Goal: Task Accomplishment & Management: Complete application form

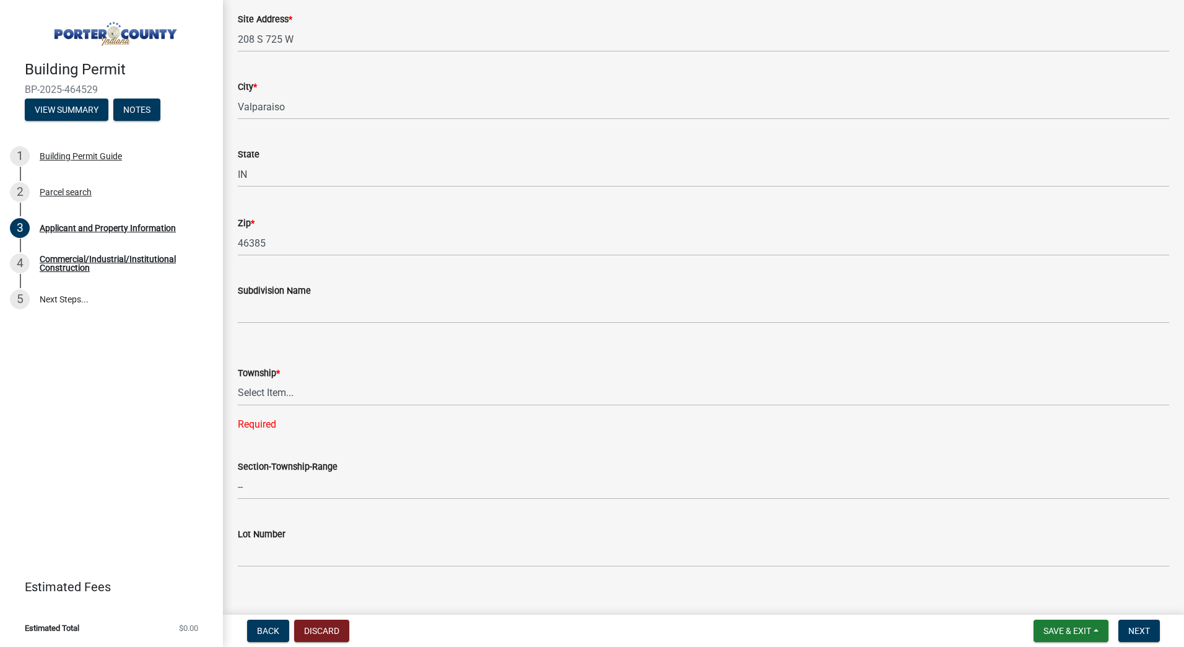
scroll to position [248, 0]
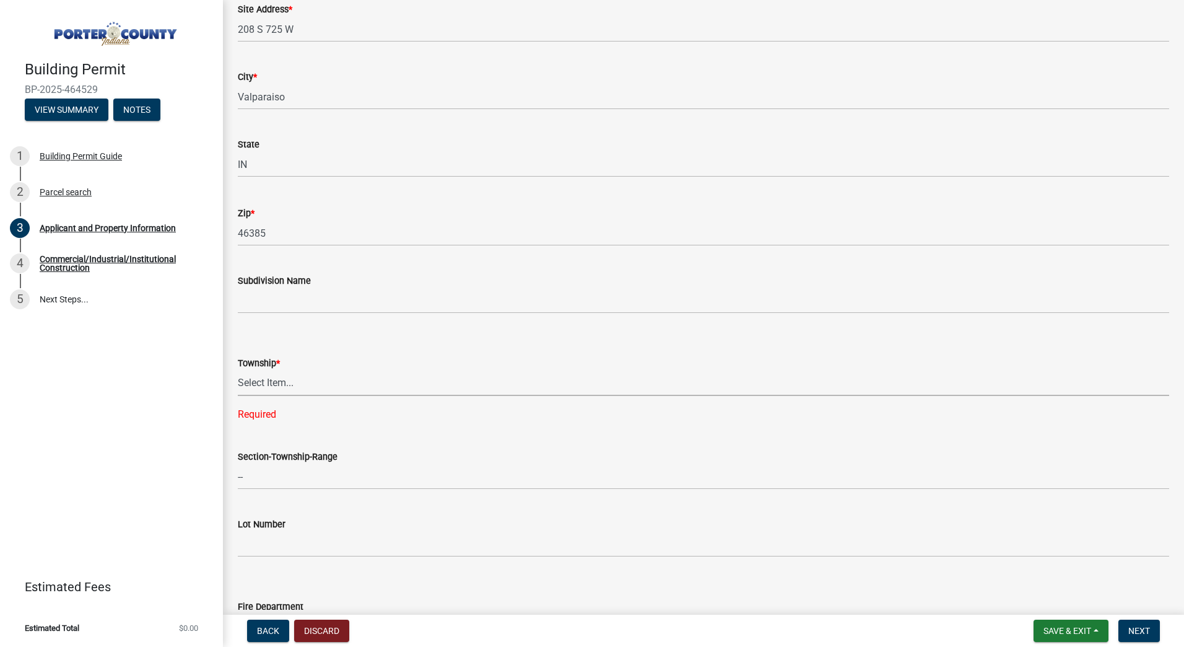
click at [300, 378] on select "Select Item... [PERSON_NAME][GEOGRAPHIC_DATA] [PERSON_NAME][GEOGRAPHIC_DATA] [G…" at bounding box center [704, 382] width 932 height 25
click at [238, 370] on select "Select Item... [PERSON_NAME][GEOGRAPHIC_DATA] [PERSON_NAME][GEOGRAPHIC_DATA] [G…" at bounding box center [704, 382] width 932 height 25
click at [267, 390] on select "Select Item... [PERSON_NAME][GEOGRAPHIC_DATA] [PERSON_NAME][GEOGRAPHIC_DATA] [G…" at bounding box center [704, 382] width 932 height 25
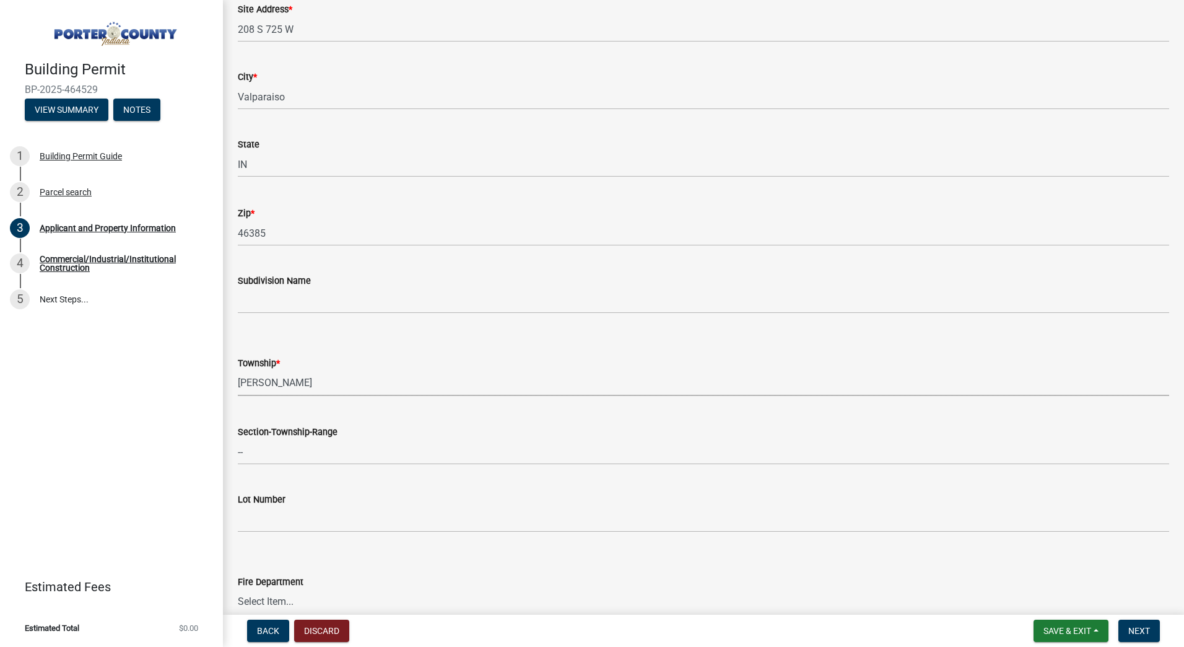
click at [238, 370] on select "Select Item... [PERSON_NAME][GEOGRAPHIC_DATA] [PERSON_NAME][GEOGRAPHIC_DATA] [G…" at bounding box center [704, 382] width 932 height 25
select select "eebc071e-620a-4db8-83e9-cb6b194c67e9"
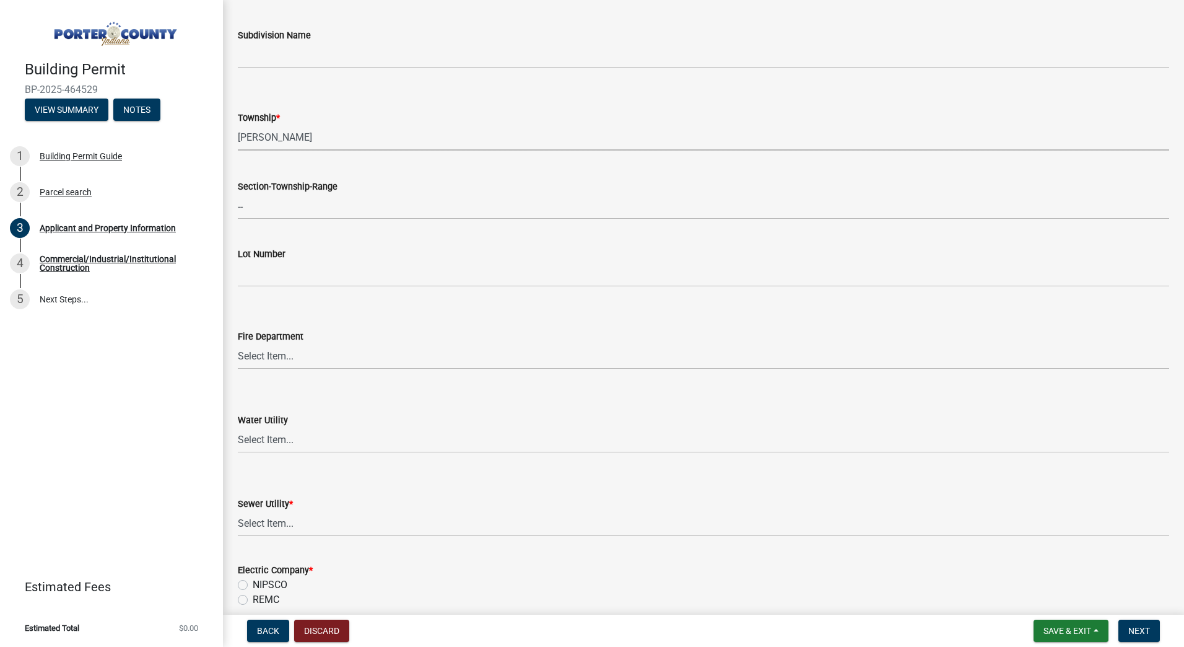
scroll to position [496, 0]
click at [286, 353] on select "Select Item... [PERSON_NAME] [PERSON_NAME] Harbor [PERSON_NAME] Grove [PERSON_N…" at bounding box center [704, 353] width 932 height 25
click at [238, 341] on select "Select Item... [PERSON_NAME] [PERSON_NAME] Harbor [PERSON_NAME] Grove [PERSON_N…" at bounding box center [704, 353] width 932 height 25
select select "b8bc053f-a9a0-4dc2-a64f-46e6135ac4a1"
click at [339, 356] on select "Select Item... [PERSON_NAME] [PERSON_NAME] Harbor [PERSON_NAME] Grove [PERSON_N…" at bounding box center [704, 353] width 932 height 25
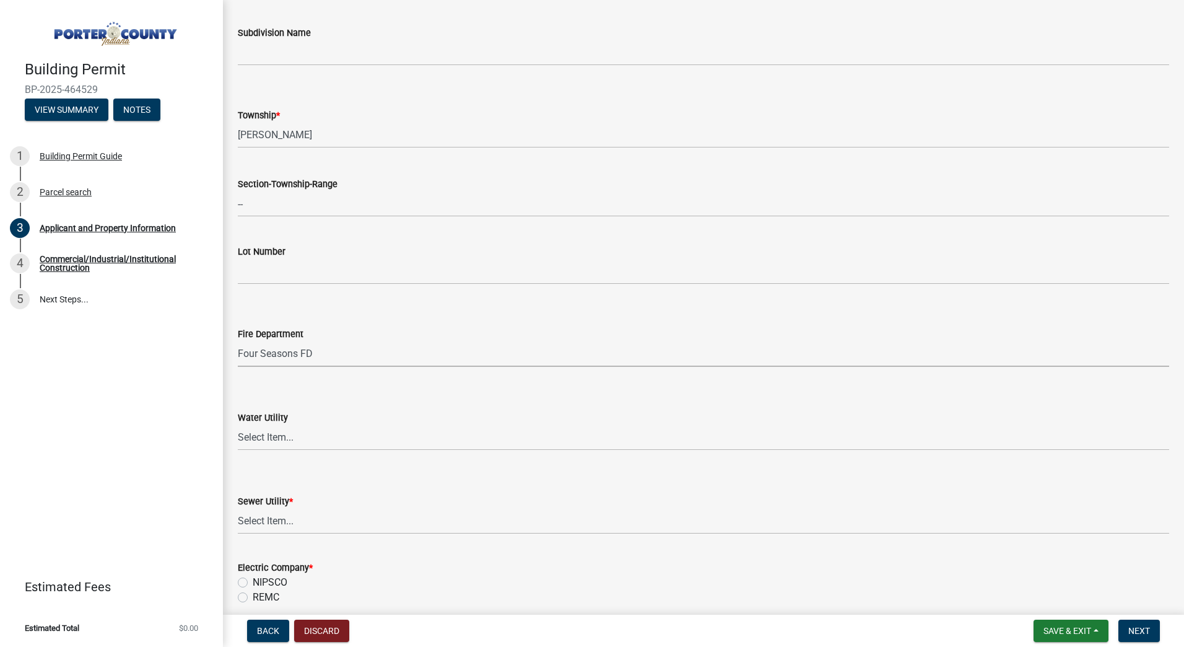
click at [238, 341] on select "Select Item... [PERSON_NAME] [PERSON_NAME] Harbor [PERSON_NAME] Grove [PERSON_N…" at bounding box center [704, 353] width 932 height 25
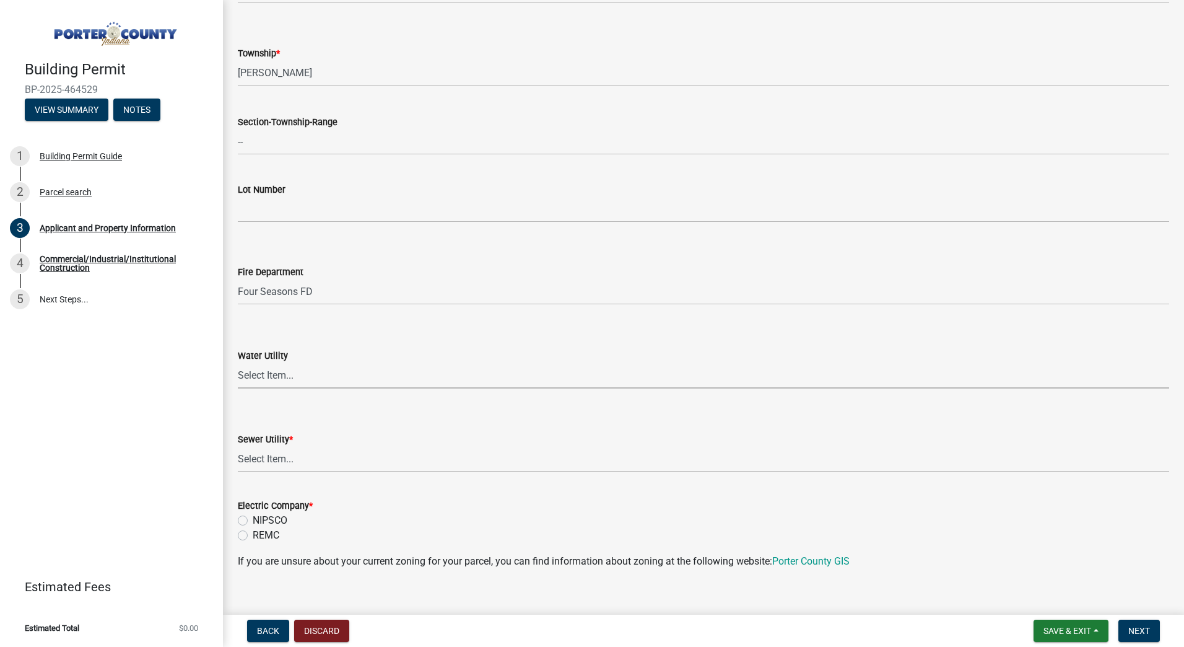
click at [296, 369] on select "Select Item... Aqua [US_STATE] Inc Damon Run [US_STATE] American Water Nature W…" at bounding box center [704, 375] width 932 height 25
click at [800, 562] on link "Porter County GIS" at bounding box center [810, 561] width 77 height 12
click at [300, 374] on select "Select Item... Aqua [US_STATE] Inc Damon Run [US_STATE] American Water Nature W…" at bounding box center [704, 375] width 932 height 25
click at [344, 253] on form "Fire Department Select Item... [PERSON_NAME] [PERSON_NAME] Harbor [PERSON_NAME]…" at bounding box center [704, 277] width 932 height 55
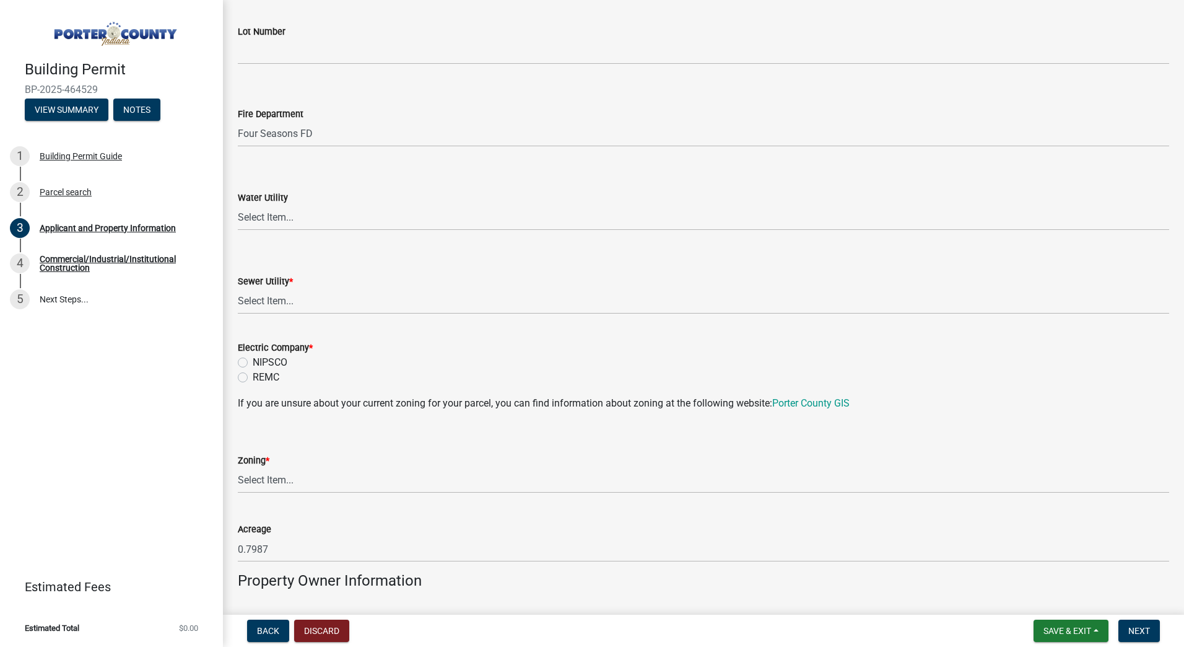
scroll to position [743, 0]
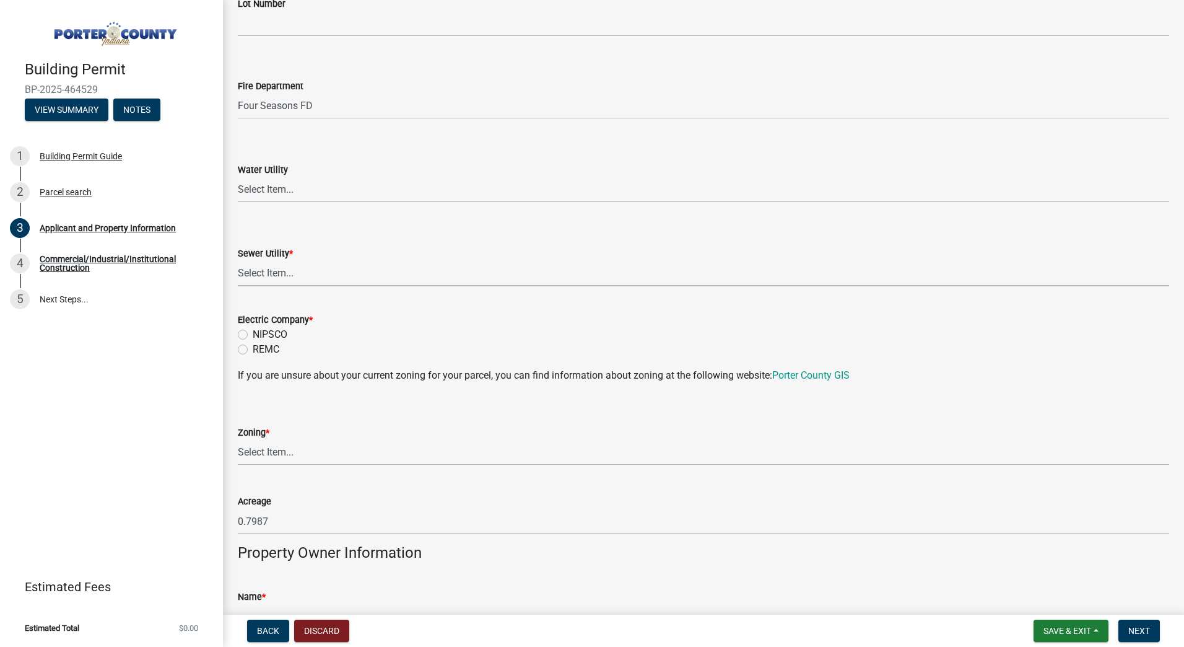
click at [336, 278] on select "Select Item... Aqua [US_STATE] Inc Damon Run Falling Waters Lake Eliza - LEACD …" at bounding box center [704, 273] width 932 height 25
click at [340, 223] on div "Sewer Utility * Select Item... Aqua [US_STATE] Inc Damon Run Falling Waters Lak…" at bounding box center [704, 250] width 932 height 72
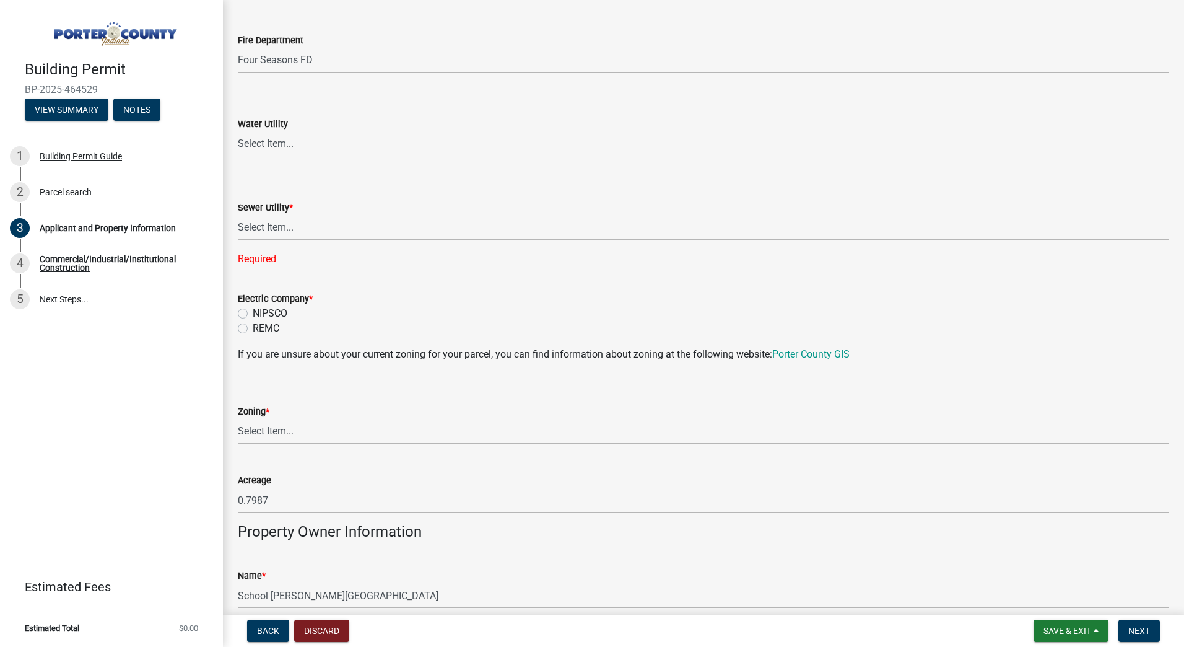
scroll to position [805, 0]
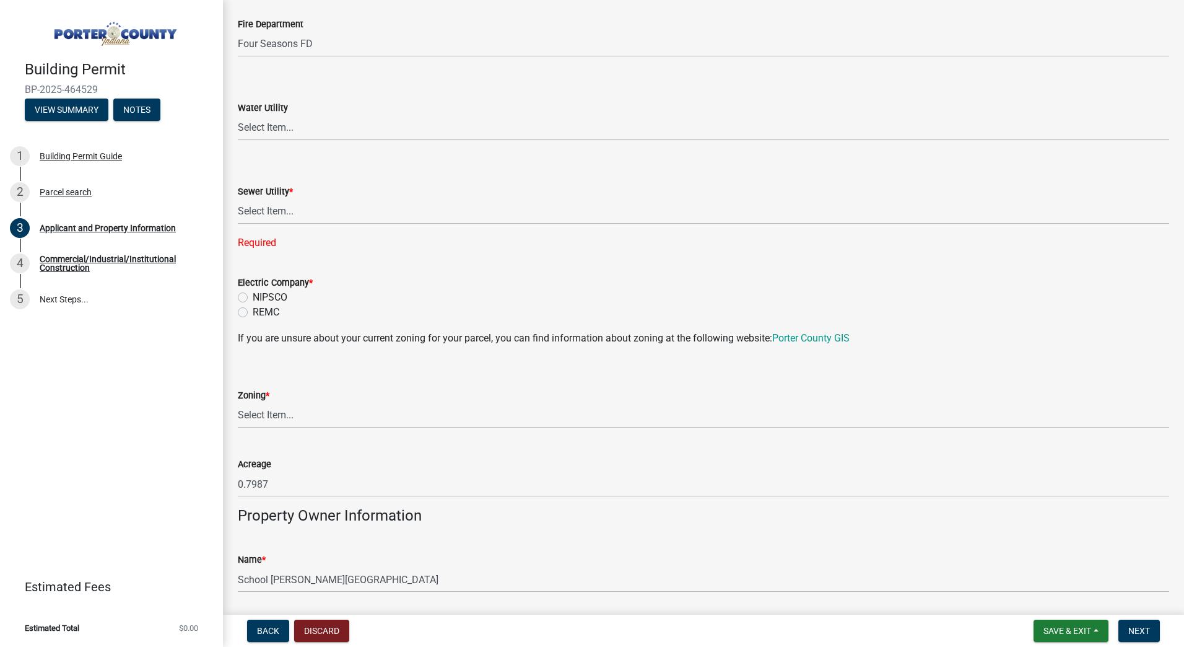
click at [253, 296] on label "NIPSCO" at bounding box center [270, 297] width 35 height 15
click at [253, 296] on input "NIPSCO" at bounding box center [257, 294] width 8 height 8
radio input "true"
click at [285, 414] on select "Select Item... A1 A2 CH CM CN I1 I2 I3 IN MP OT P1 P2 PUD R1 R2 R3 R4 RL RR" at bounding box center [704, 415] width 932 height 25
click at [238, 403] on select "Select Item... A1 A2 CH CM CN I1 I2 I3 IN MP OT P1 P2 PUD R1 R2 R3 R4 RL RR" at bounding box center [704, 415] width 932 height 25
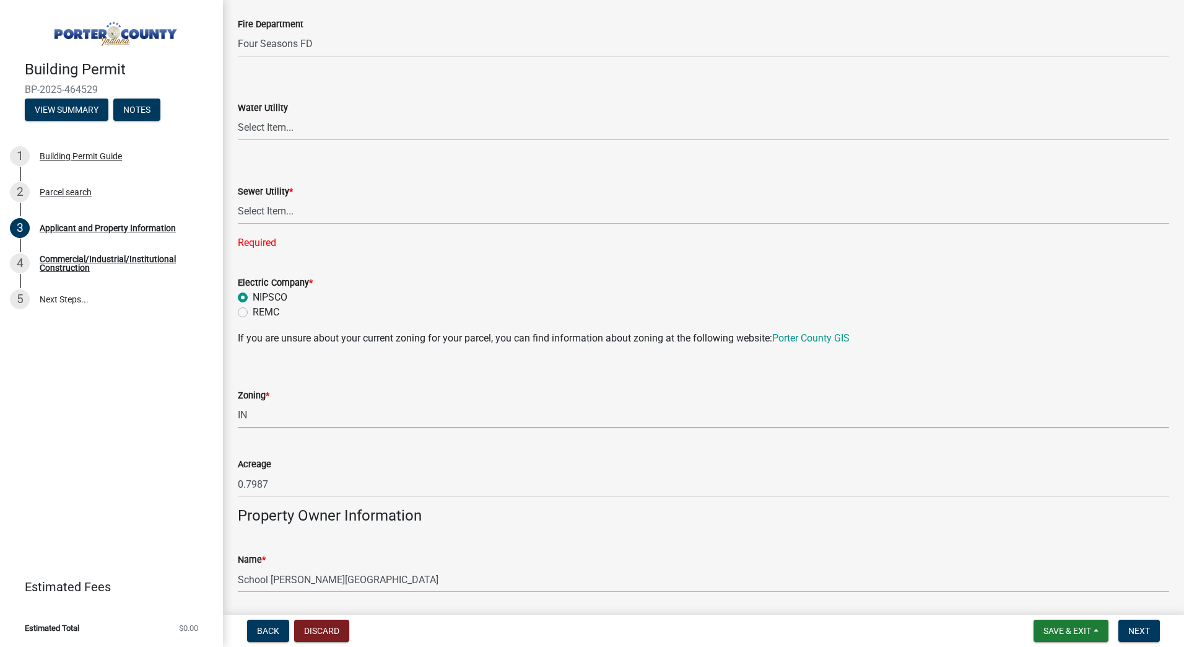
select select "5b0bd147-faae-4a34-aa1b-5180dde0adcd"
click at [320, 409] on select "Select Item... A1 A2 CH CM CN I1 I2 I3 IN MP OT P1 P2 PUD R1 R2 R3 R4 RL RR" at bounding box center [704, 415] width 932 height 25
click at [238, 403] on select "Select Item... A1 A2 CH CM CN I1 I2 I3 IN MP OT P1 P2 PUD R1 R2 R3 R4 RL RR" at bounding box center [704, 415] width 932 height 25
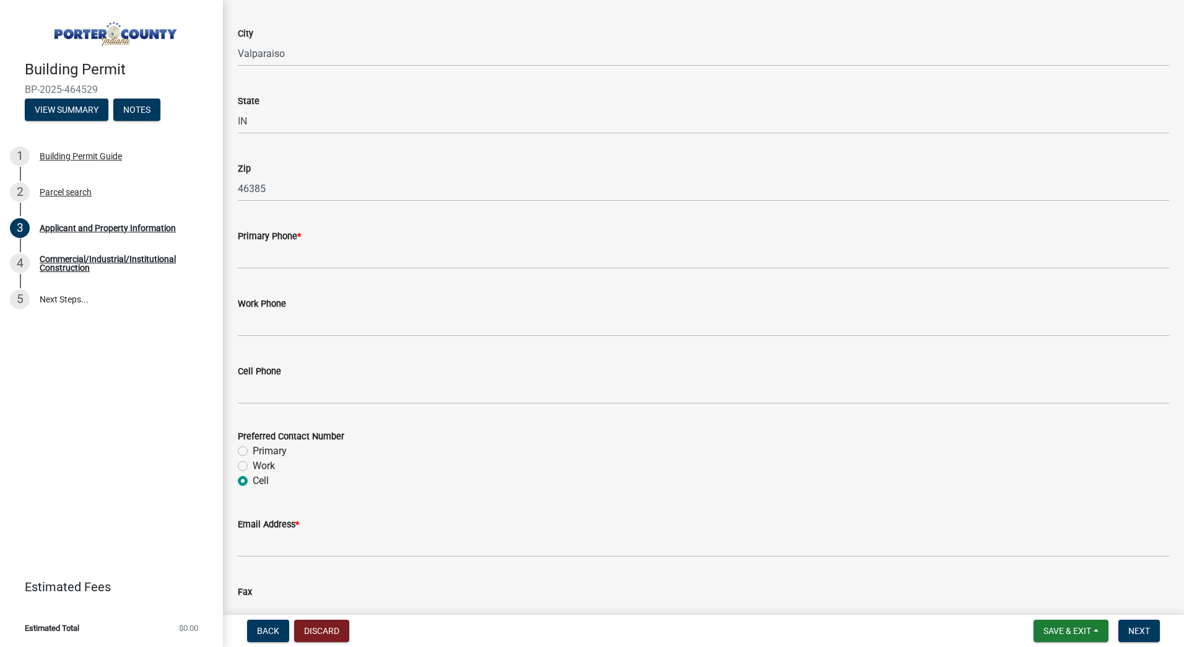
scroll to position [1448, 0]
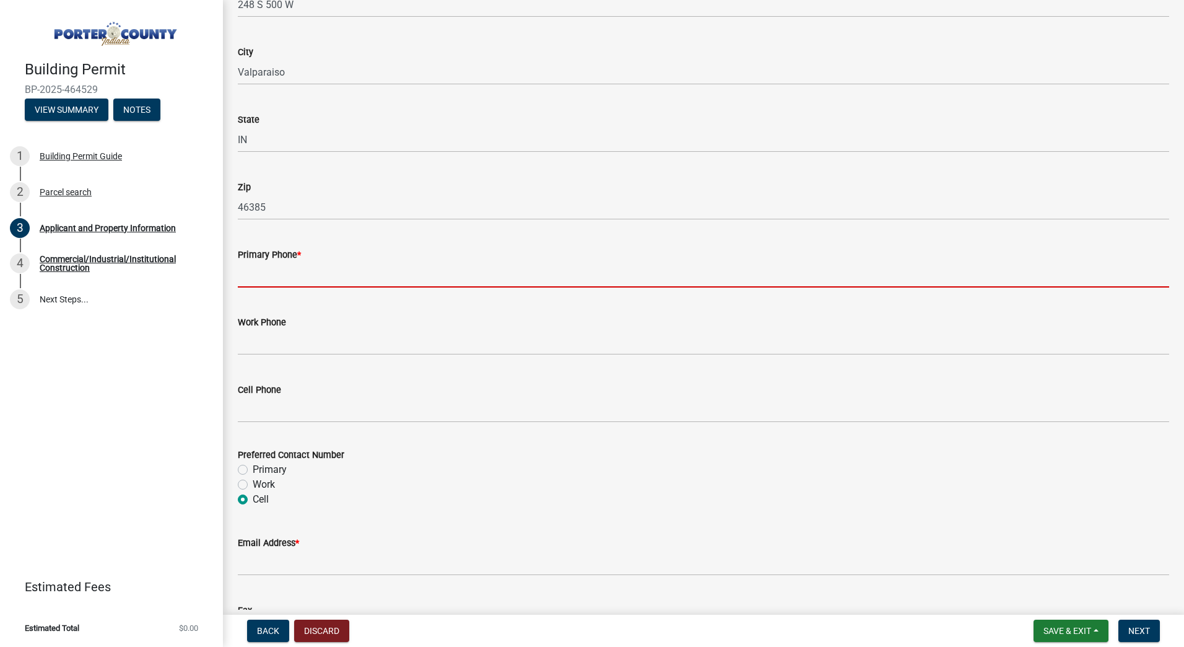
click at [312, 282] on input "Primary Phone *" at bounding box center [704, 274] width 932 height 25
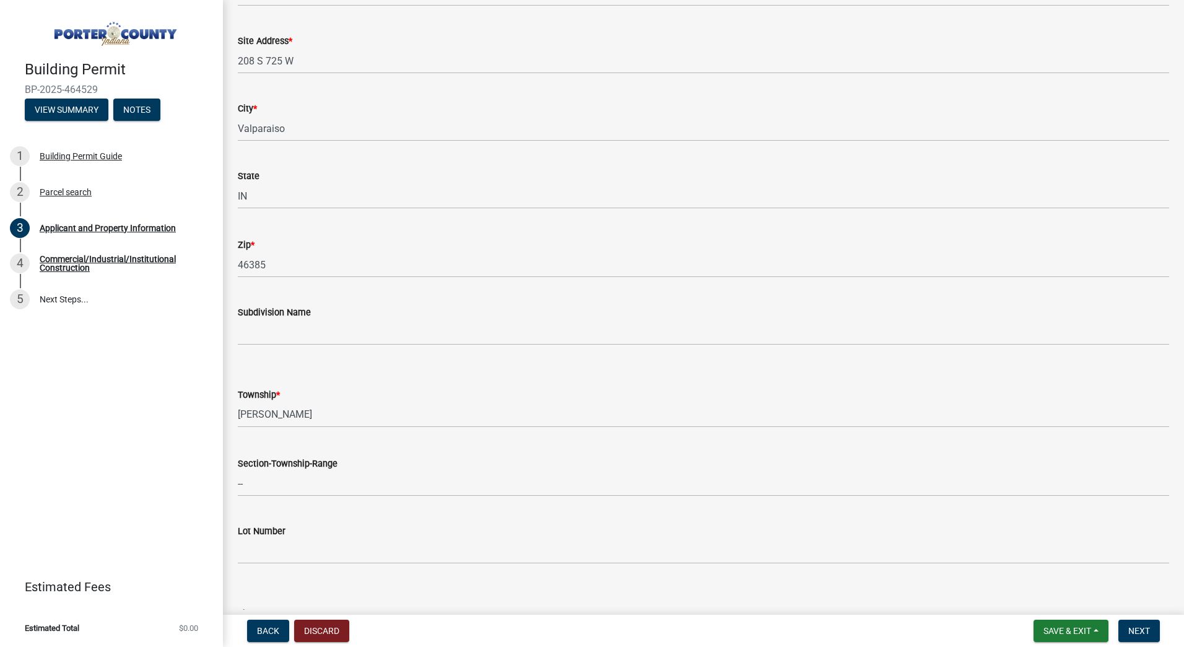
scroll to position [209, 0]
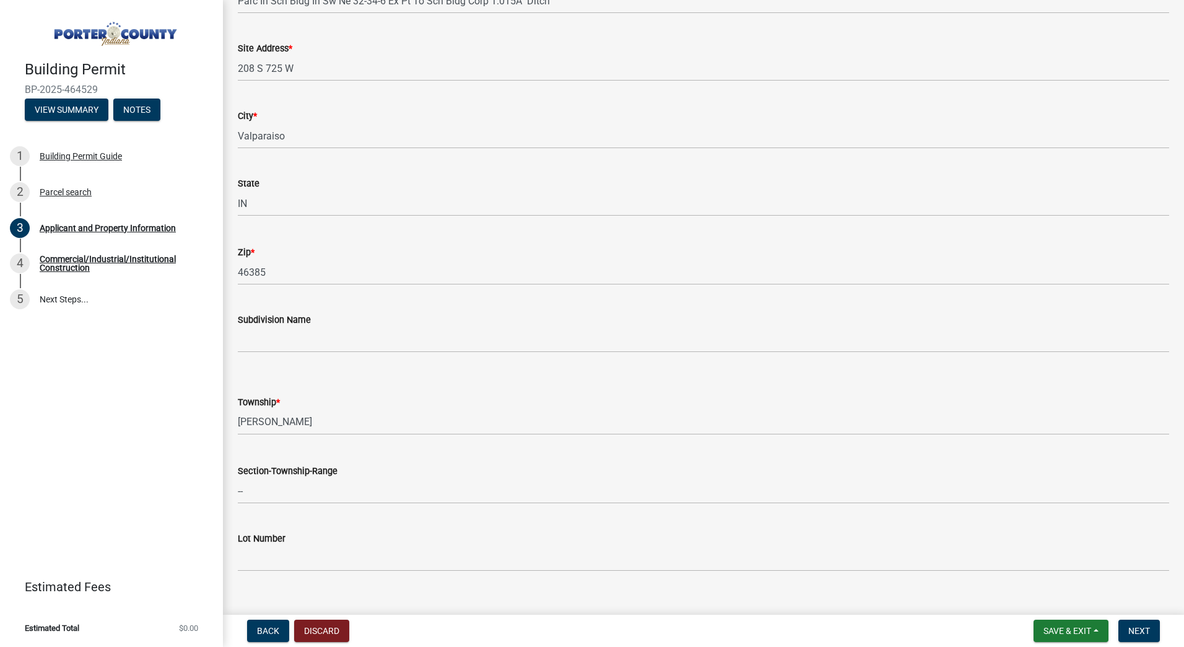
click at [107, 405] on div "Building Permit BP-2025-464529 View Summary Notes 1 Building Permit Guide 2 Par…" at bounding box center [111, 323] width 223 height 647
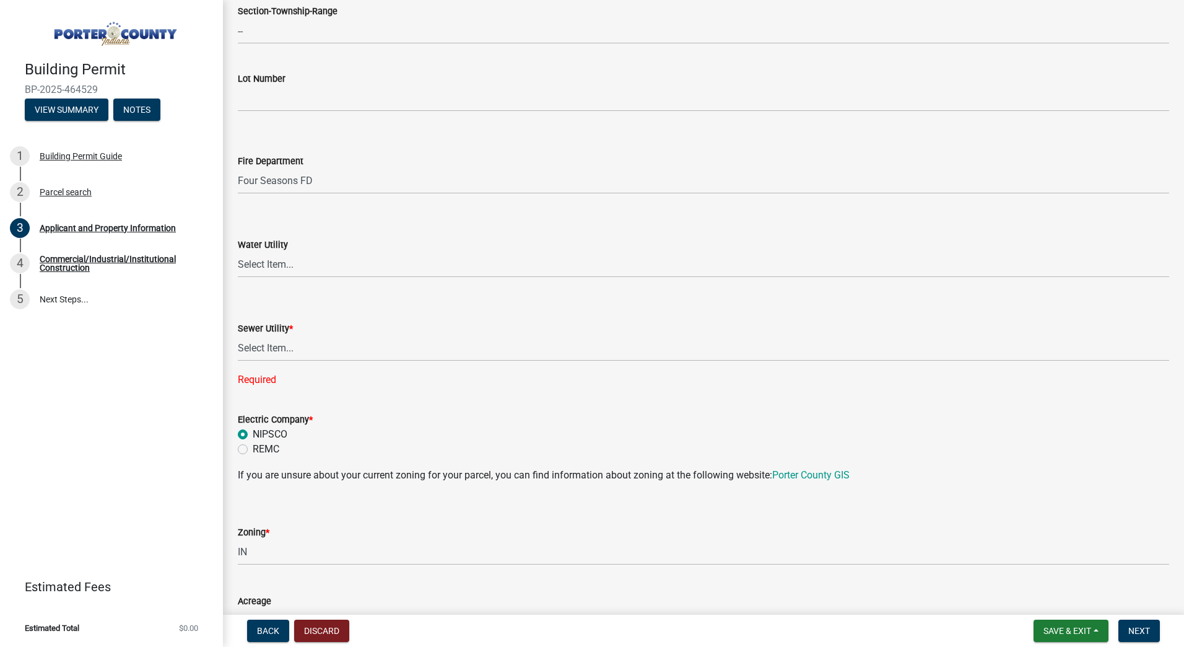
scroll to position [681, 0]
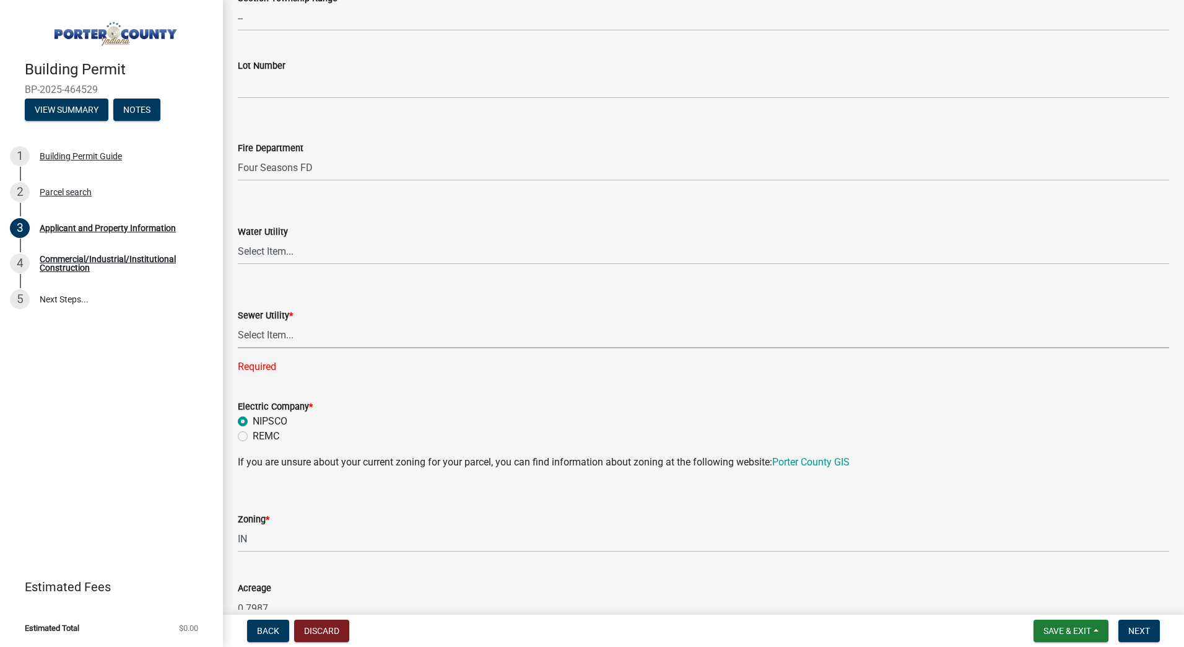
click at [321, 341] on select "Select Item... Aqua [US_STATE] Inc Damon Run Falling Waters Lake Eliza - LEACD …" at bounding box center [704, 335] width 932 height 25
click at [238, 323] on select "Select Item... Aqua [US_STATE] Inc Damon Run Falling Waters Lake Eliza - LEACD …" at bounding box center [704, 335] width 932 height 25
select select "ad46db9b-b68a-4590-8d08-f4fb10f3ead6"
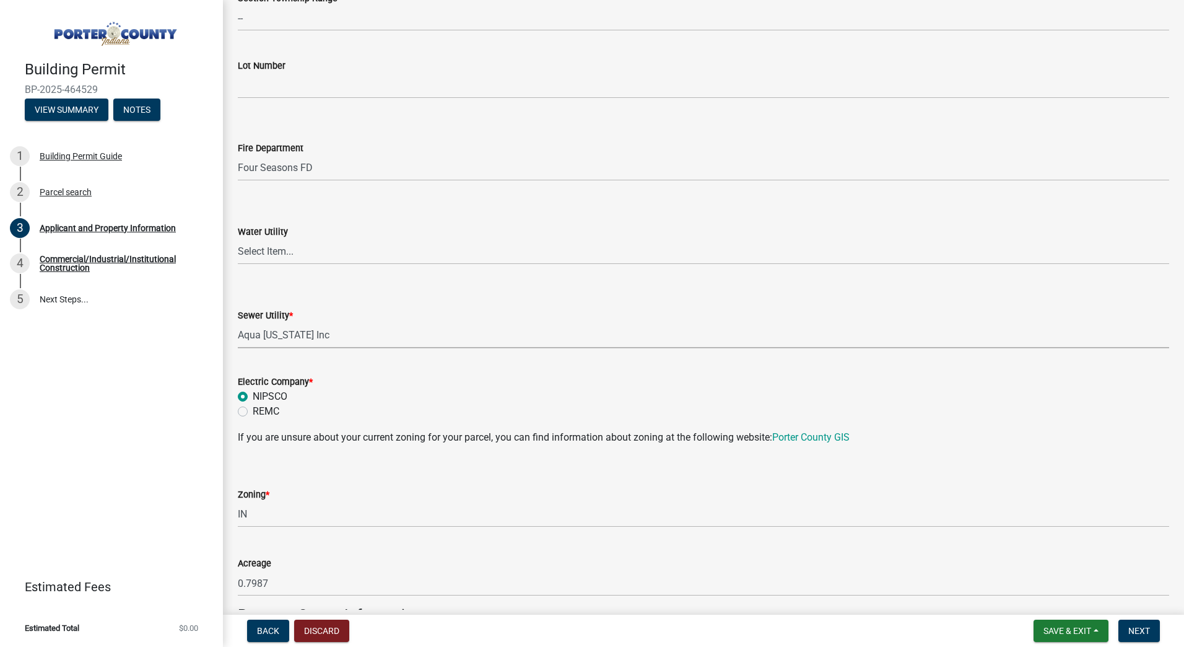
click at [161, 378] on div "Building Permit BP-2025-464529 View Summary Notes 1 Building Permit Guide 2 Par…" at bounding box center [111, 323] width 223 height 647
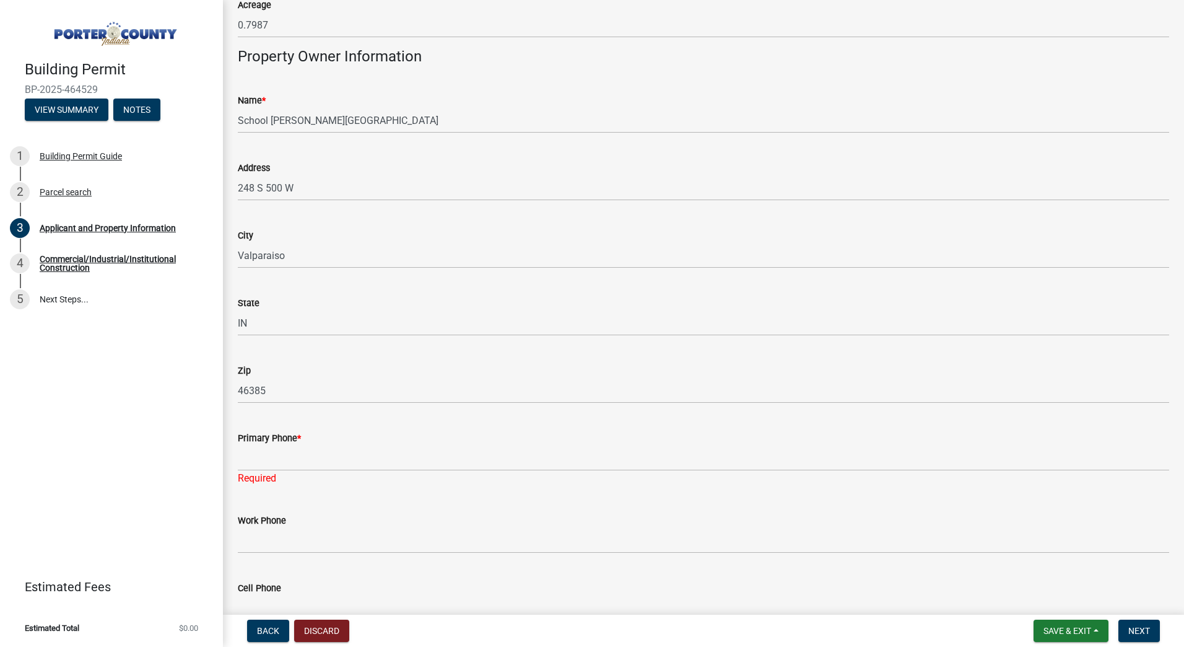
scroll to position [1363, 0]
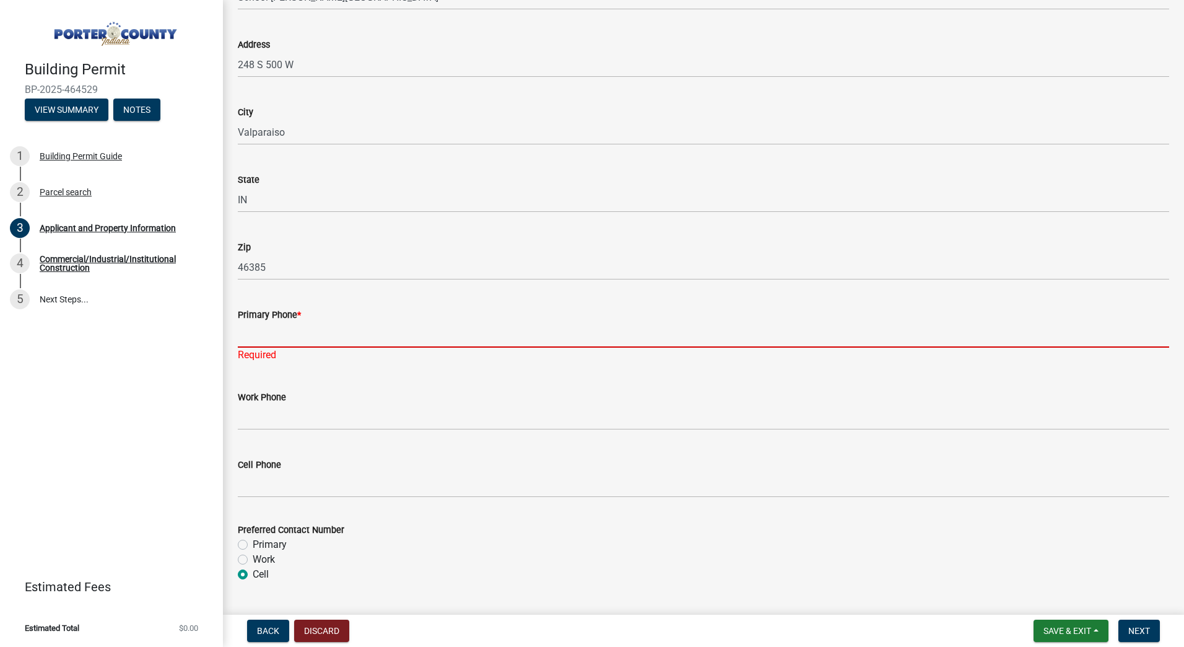
click at [284, 338] on input "Primary Phone *" at bounding box center [704, 334] width 932 height 25
type input "2193134235"
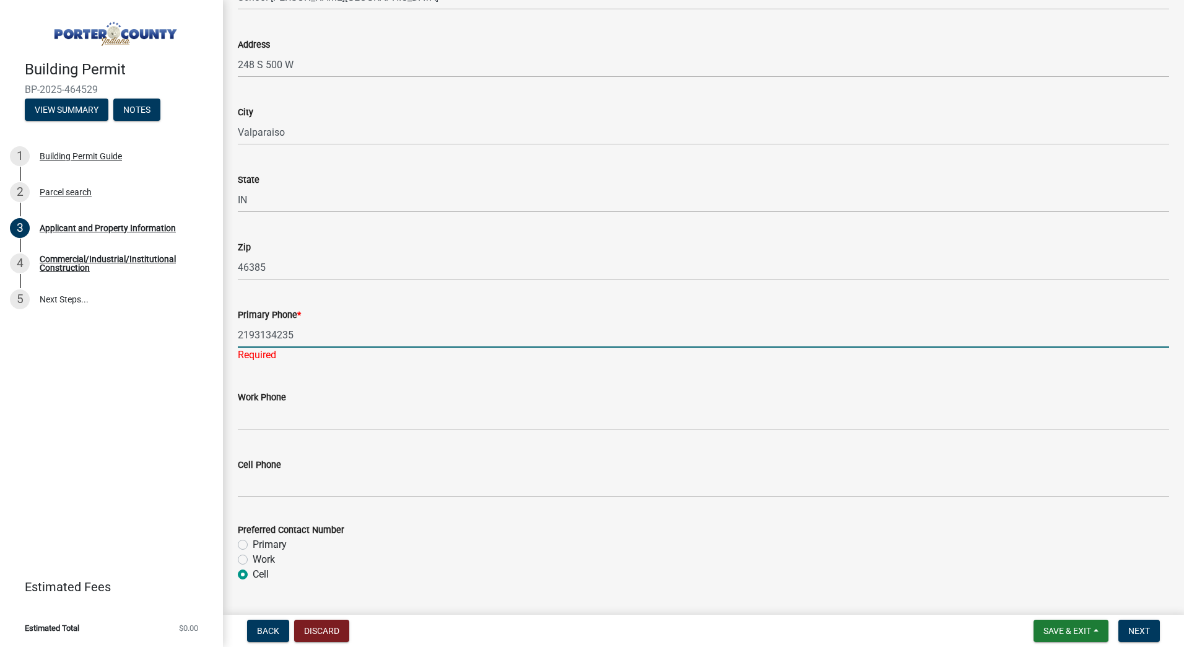
click at [232, 382] on div "Work Phone" at bounding box center [704, 401] width 950 height 58
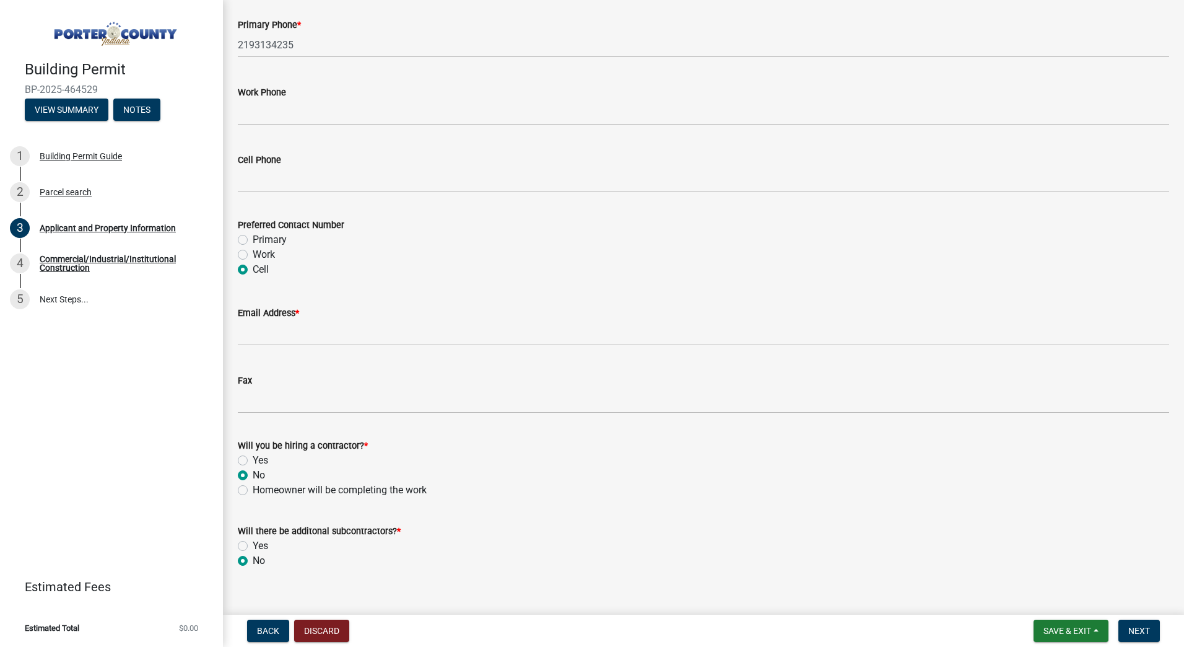
scroll to position [1671, 0]
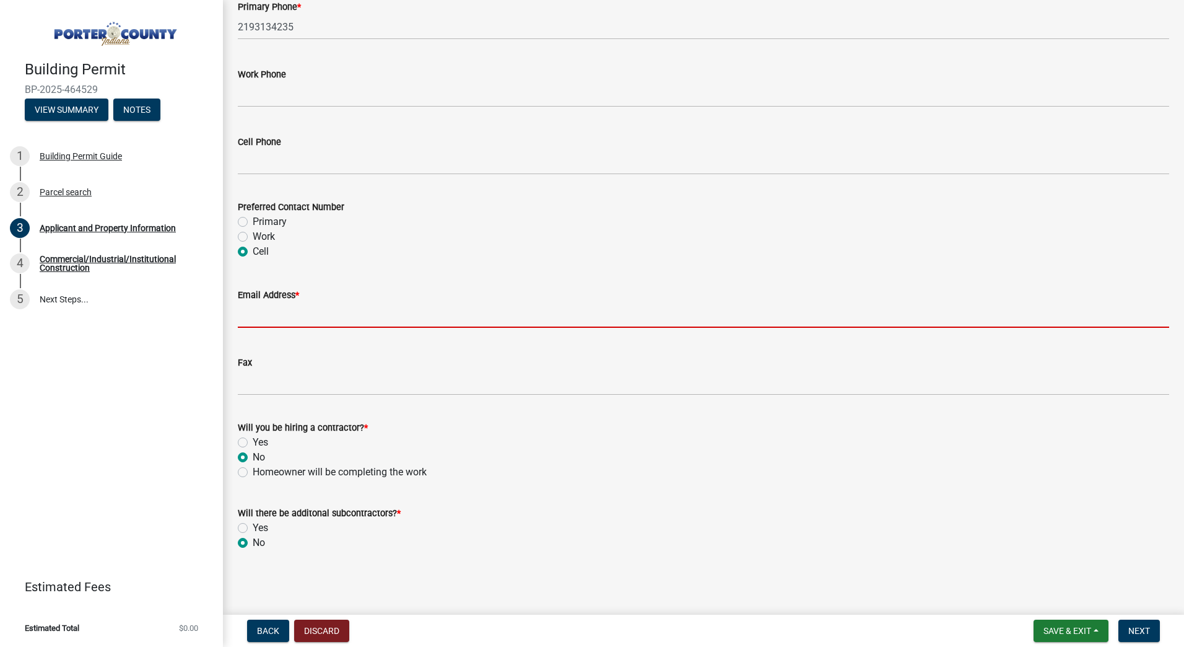
click at [271, 317] on input "Email Address *" at bounding box center [704, 314] width 932 height 25
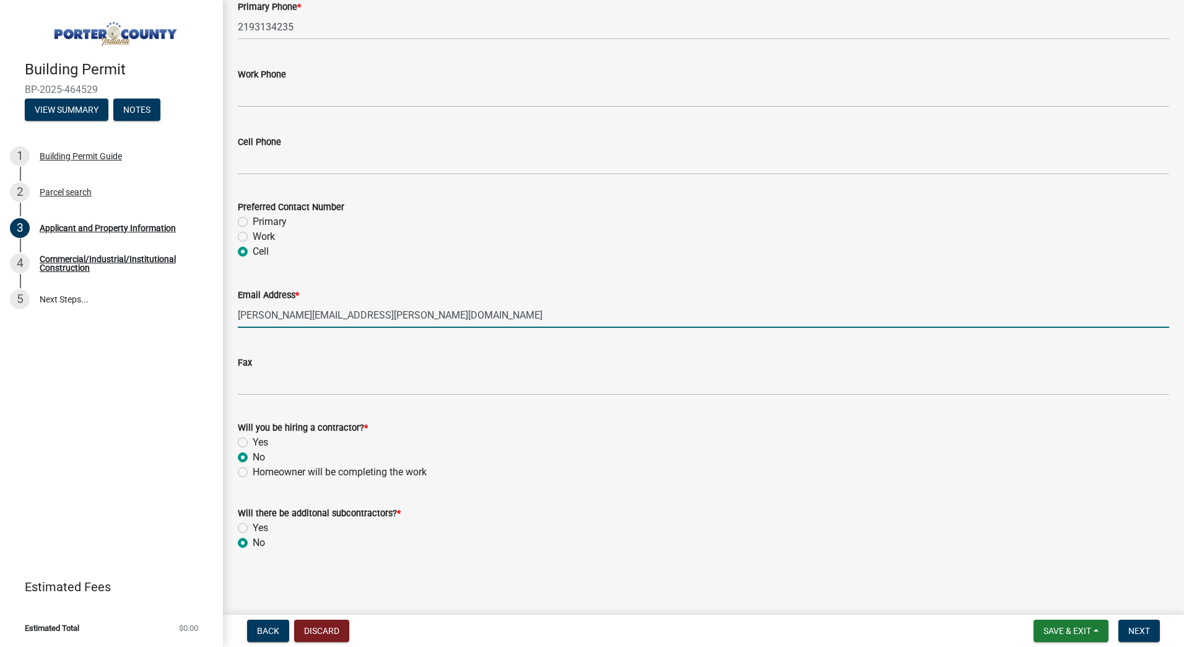
type input "[PERSON_NAME][EMAIL_ADDRESS][PERSON_NAME][DOMAIN_NAME]"
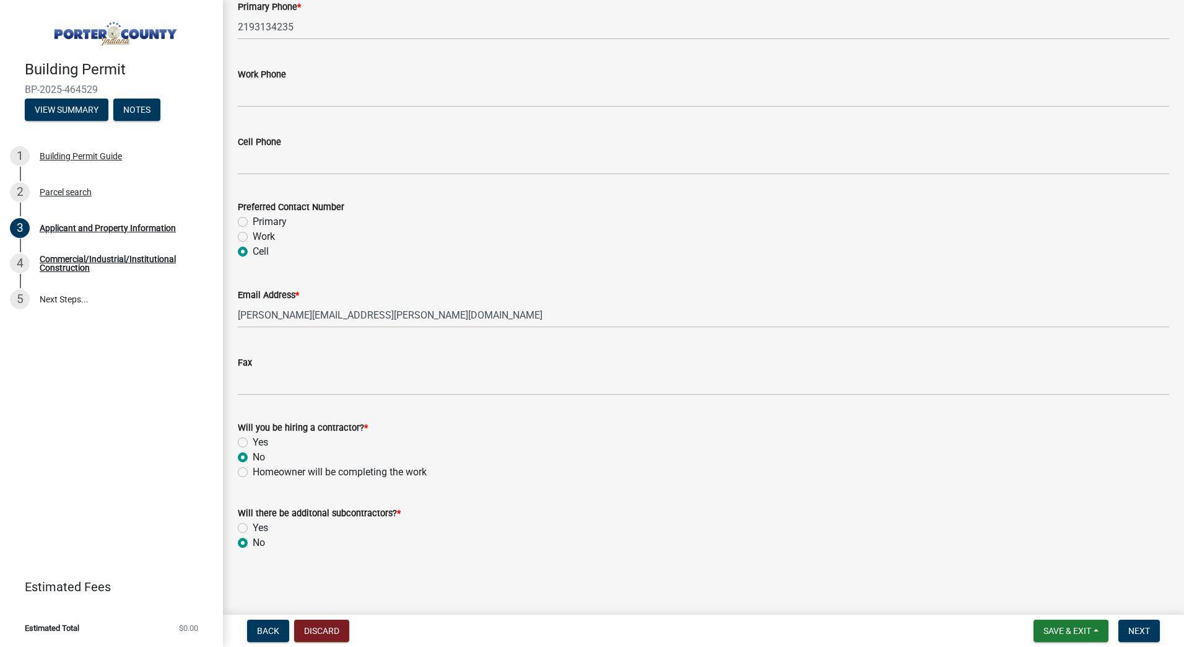
click at [356, 579] on main "Applicant and Property Information share Share Property Location Information Pa…" at bounding box center [703, 305] width 961 height 610
click at [1140, 631] on span "Next" at bounding box center [1140, 631] width 22 height 10
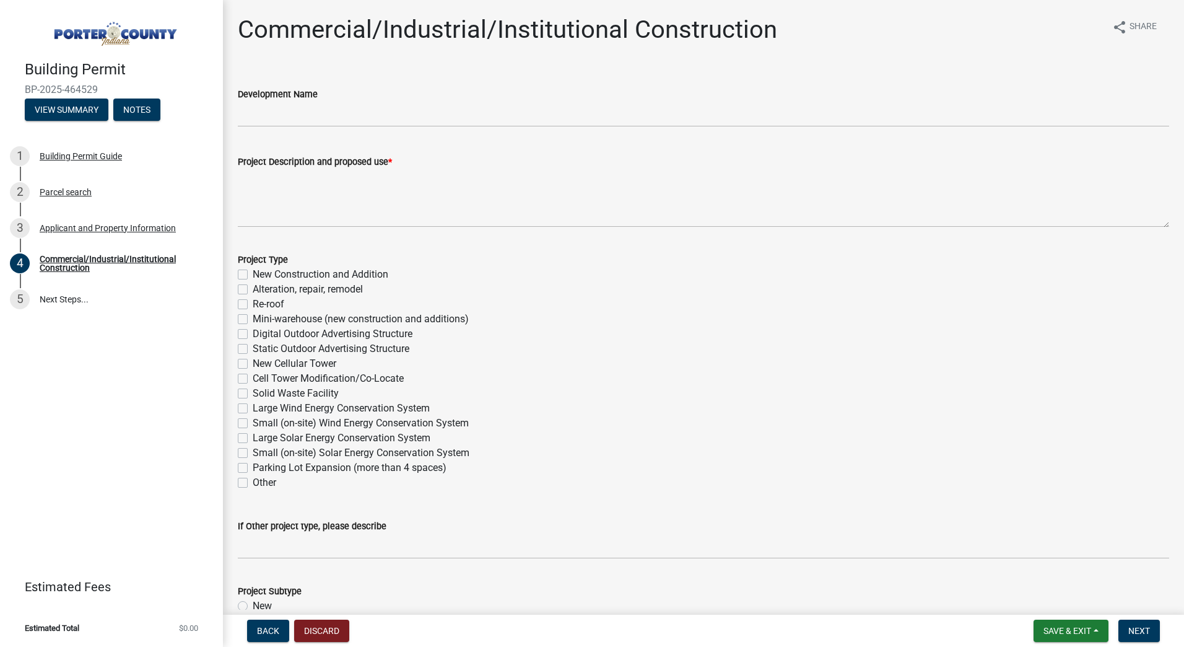
click at [253, 273] on label "New Construction and Addition" at bounding box center [321, 274] width 136 height 15
click at [253, 273] on input "New Construction and Addition" at bounding box center [257, 271] width 8 height 8
checkbox input "true"
checkbox input "false"
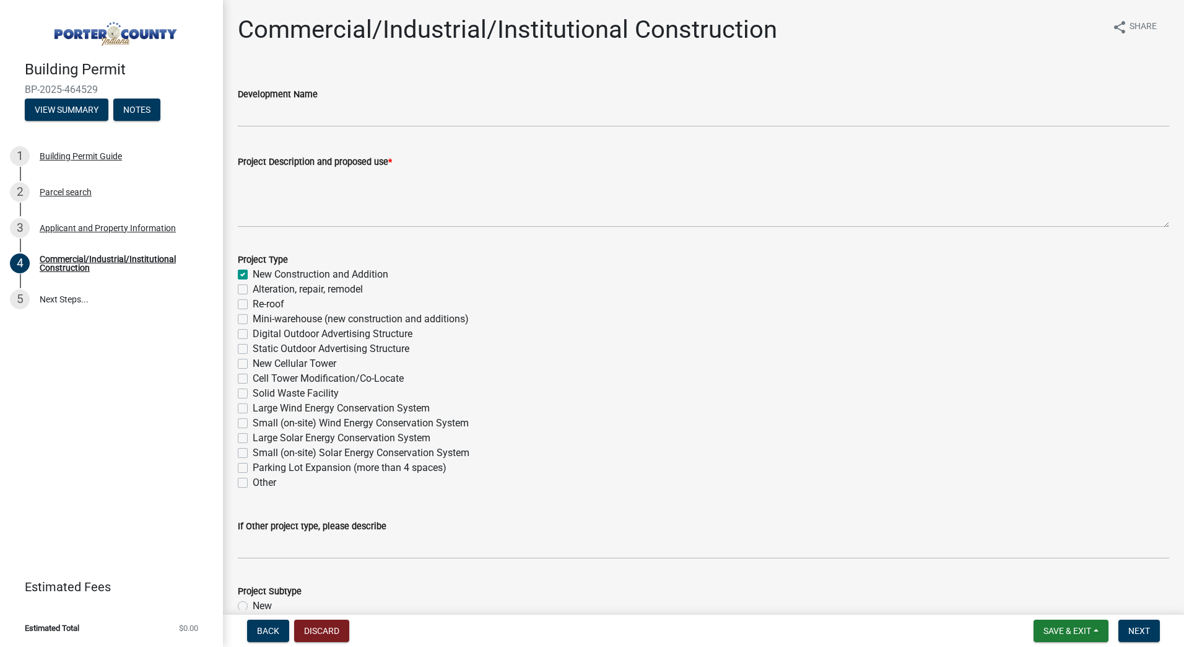
checkbox input "false"
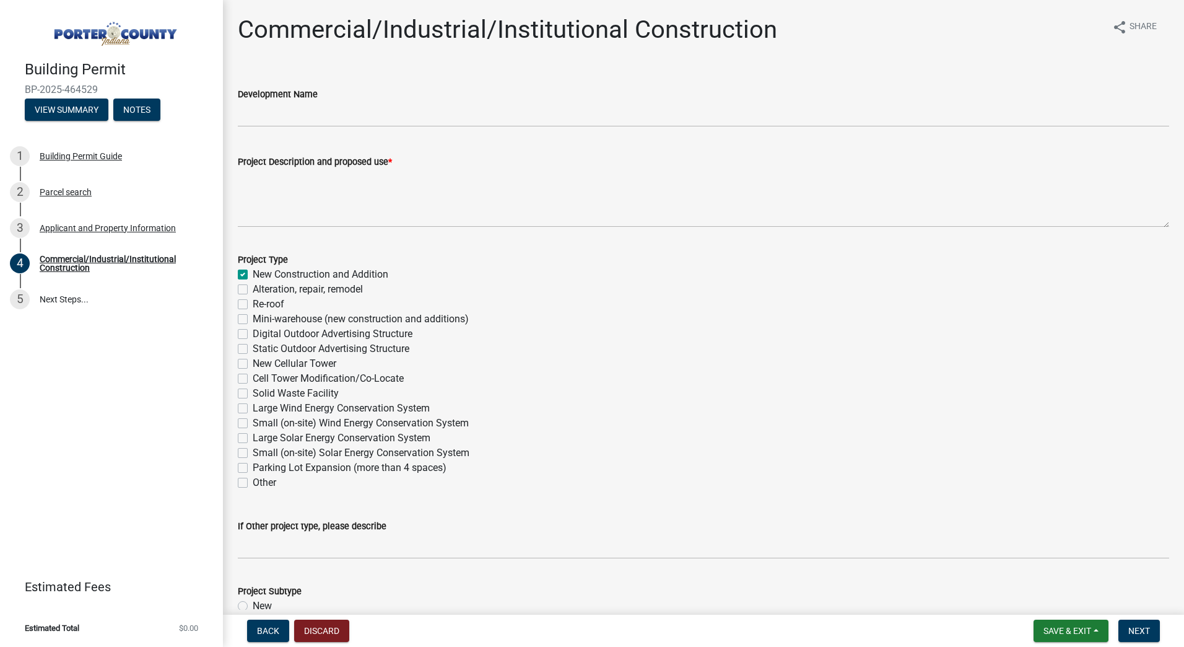
checkbox input "false"
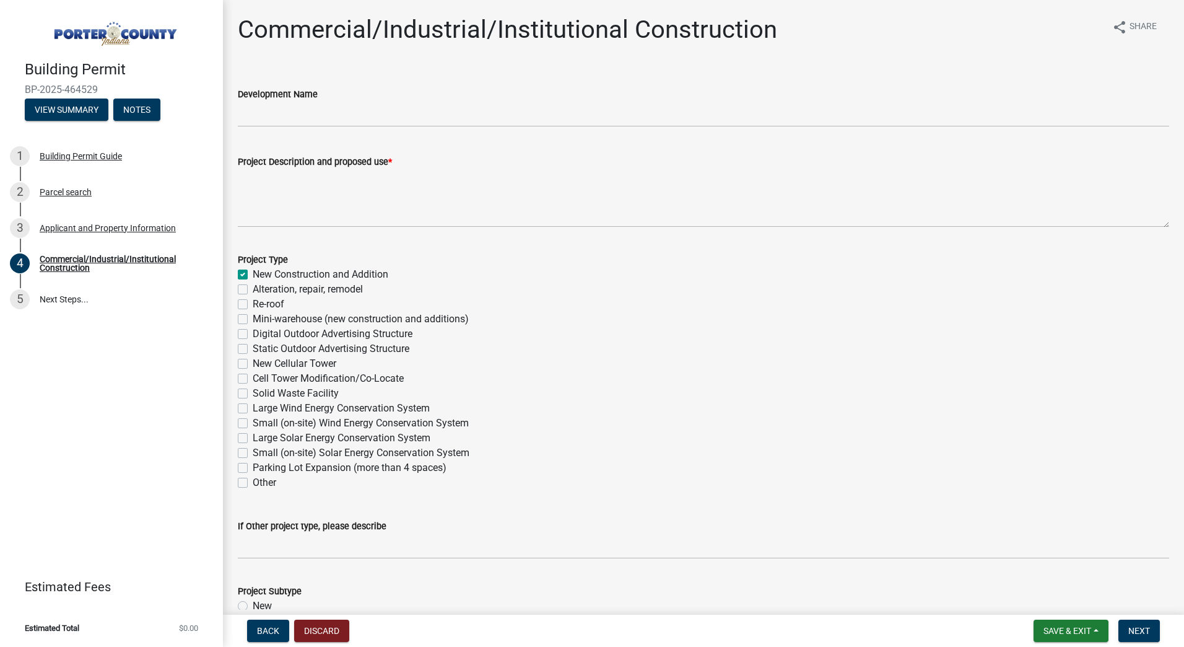
checkbox input "false"
click at [253, 286] on label "Alteration, repair, remodel" at bounding box center [308, 289] width 110 height 15
click at [253, 286] on input "Alteration, repair, remodel" at bounding box center [257, 286] width 8 height 8
checkbox input "true"
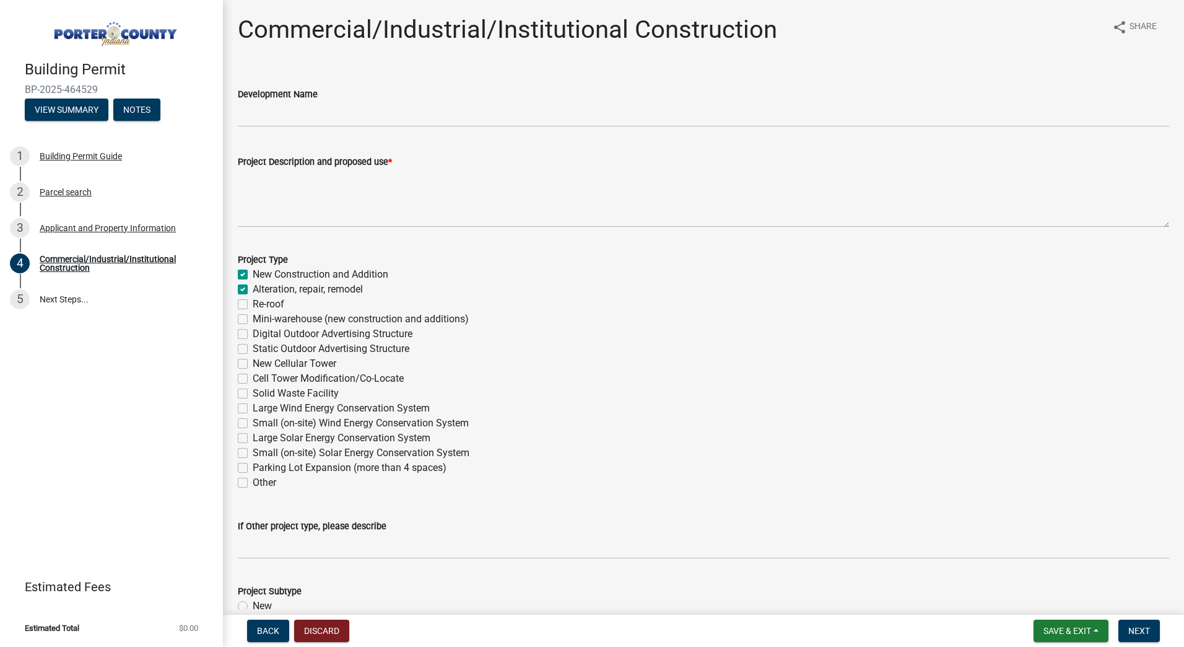
checkbox input "true"
checkbox input "false"
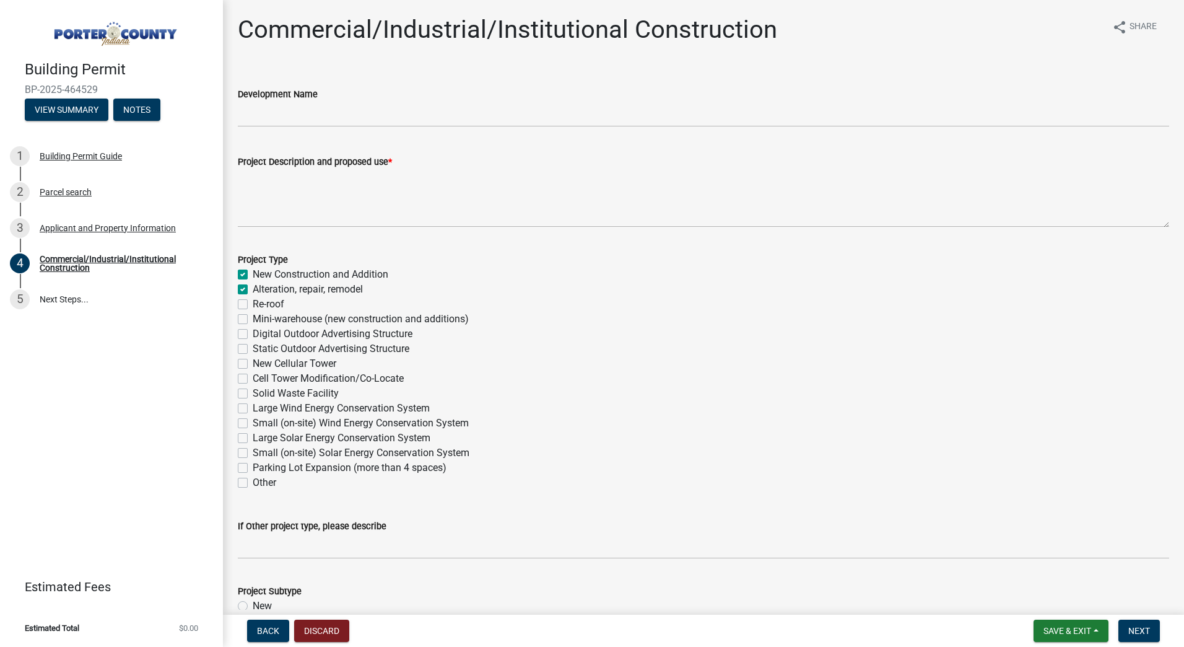
checkbox input "false"
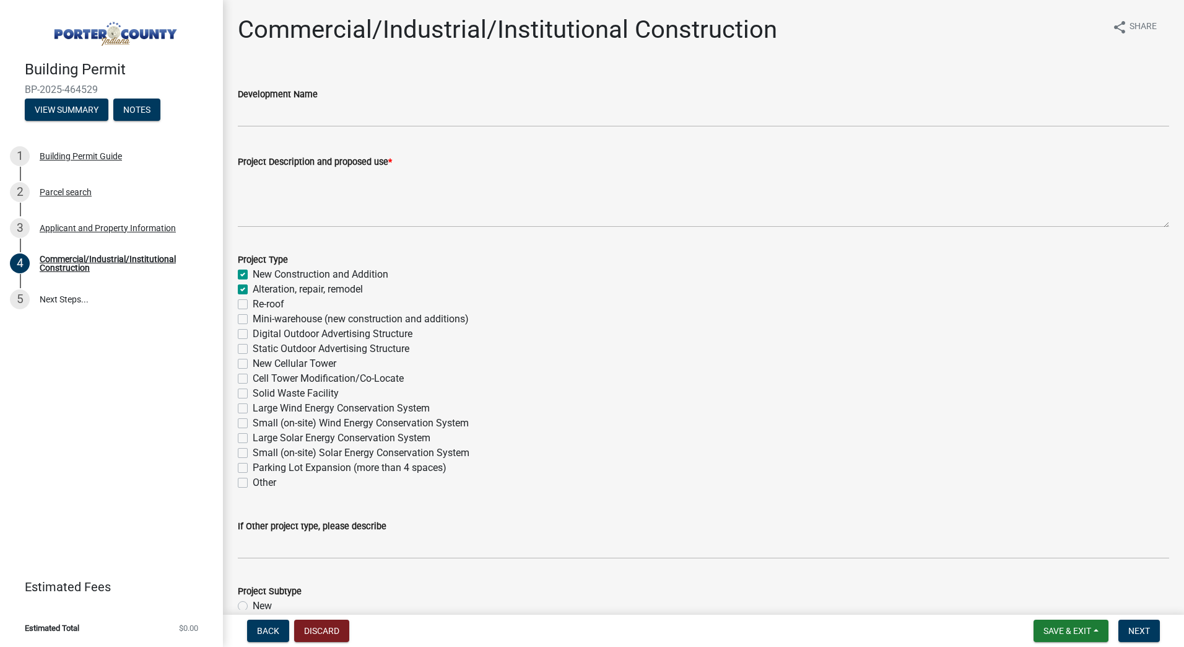
checkbox input "false"
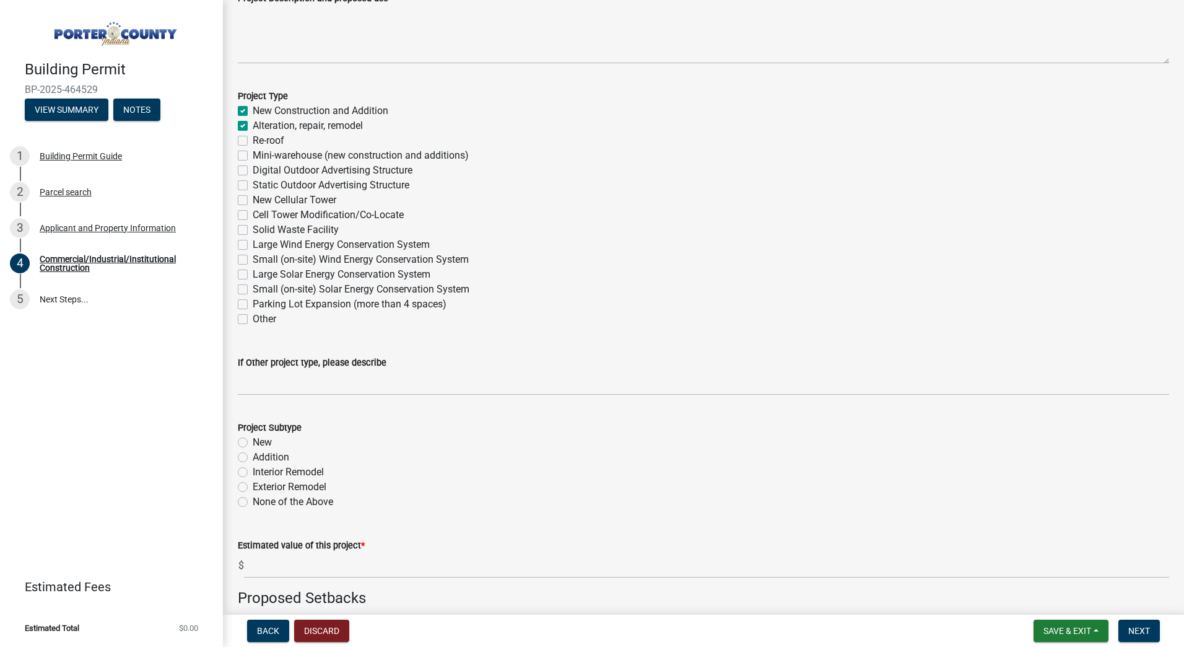
scroll to position [186, 0]
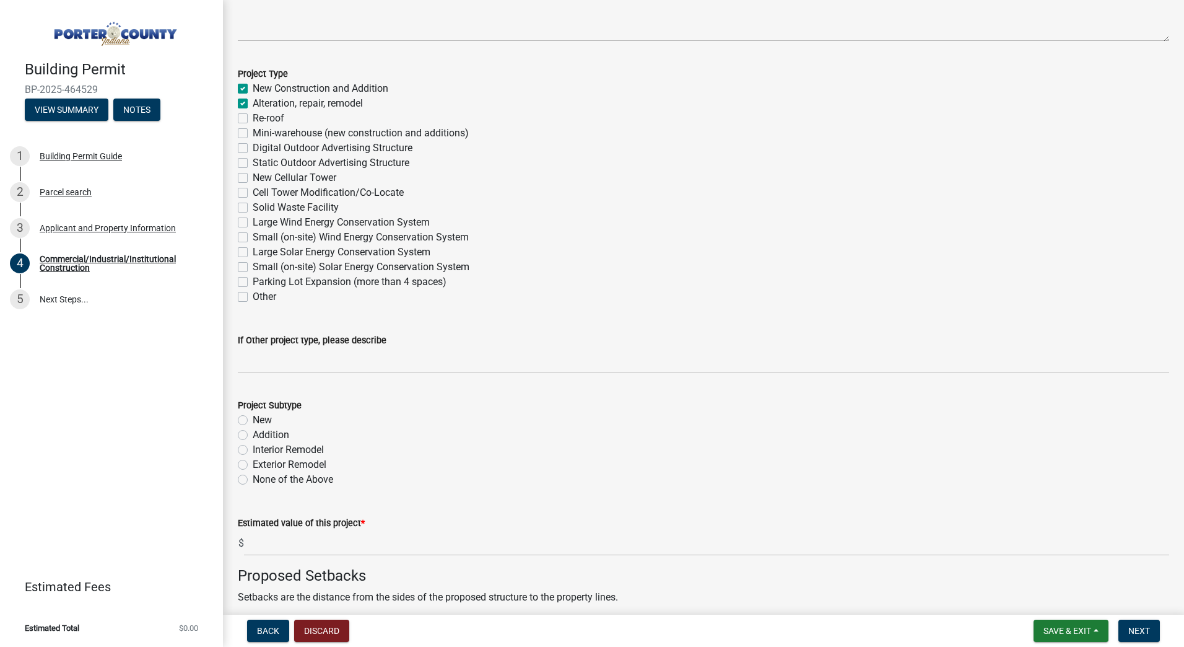
click at [253, 437] on label "Addition" at bounding box center [271, 434] width 37 height 15
click at [253, 435] on input "Addition" at bounding box center [257, 431] width 8 height 8
radio input "true"
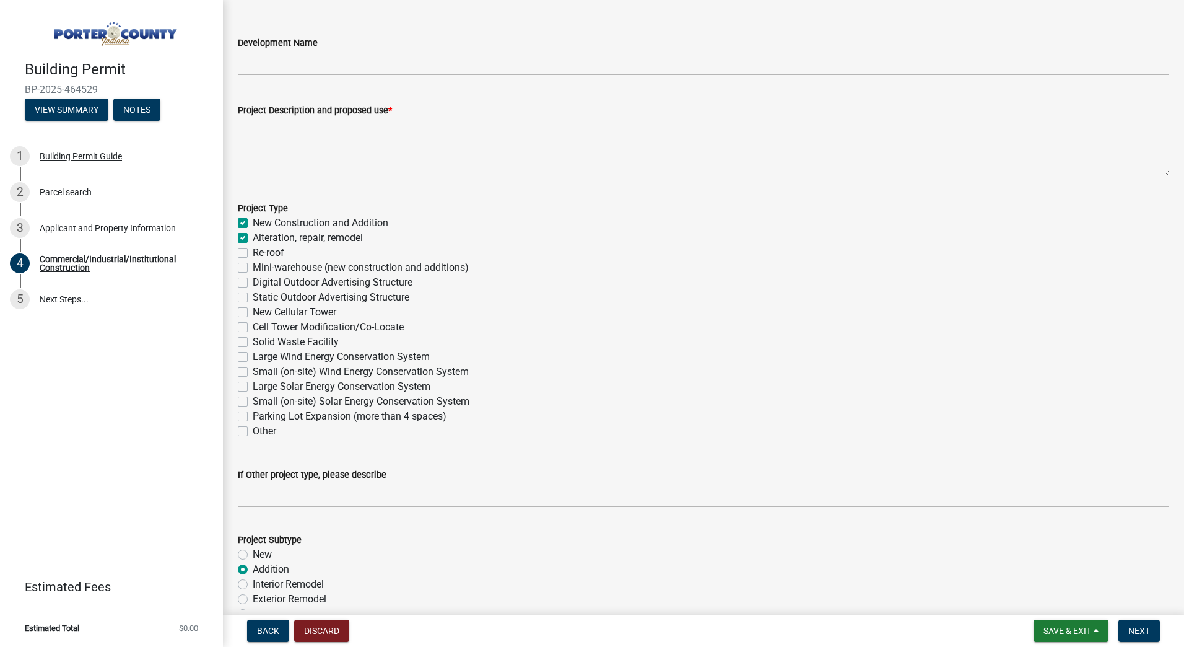
scroll to position [0, 0]
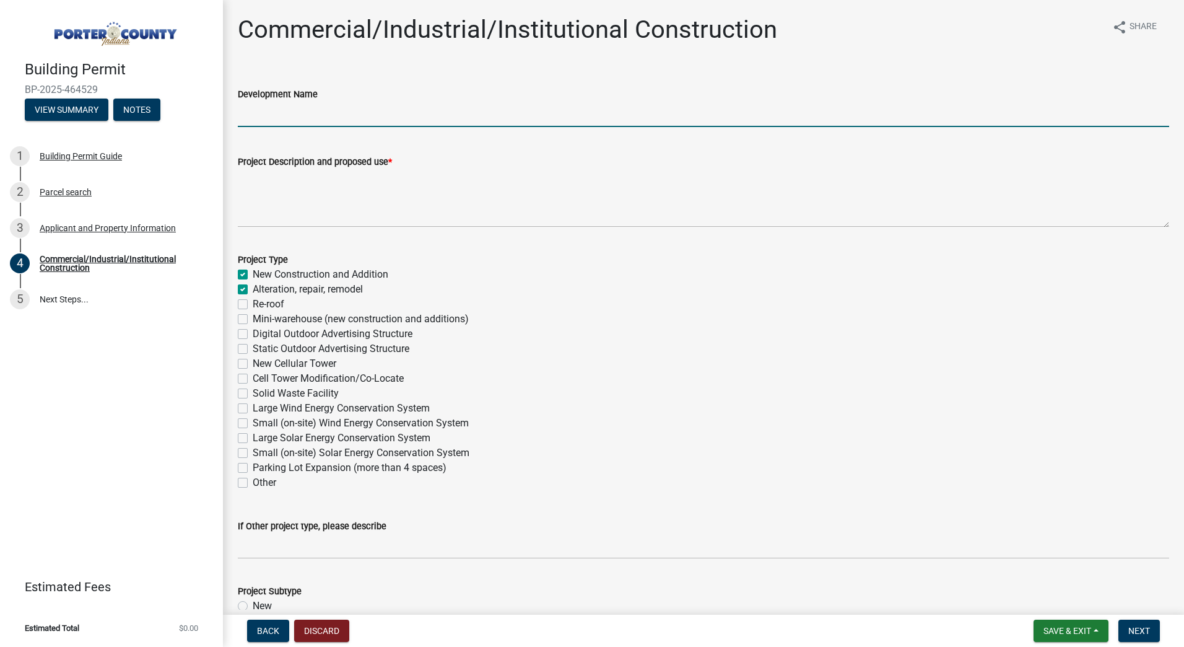
click at [317, 121] on input "Development Name" at bounding box center [704, 114] width 932 height 25
click at [274, 119] on input "Development Name" at bounding box center [704, 114] width 932 height 25
type input "p"
type input "[PERSON_NAME][GEOGRAPHIC_DATA] Addition & Renovation - SPRINKLERS ONLY"
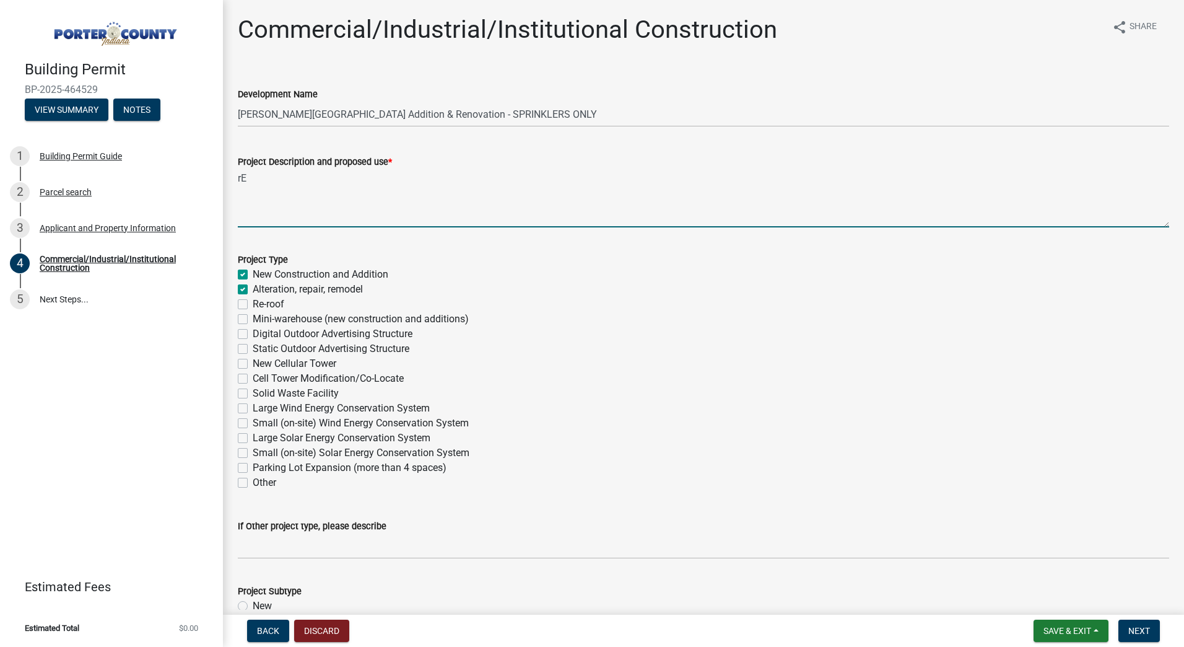
type textarea "r"
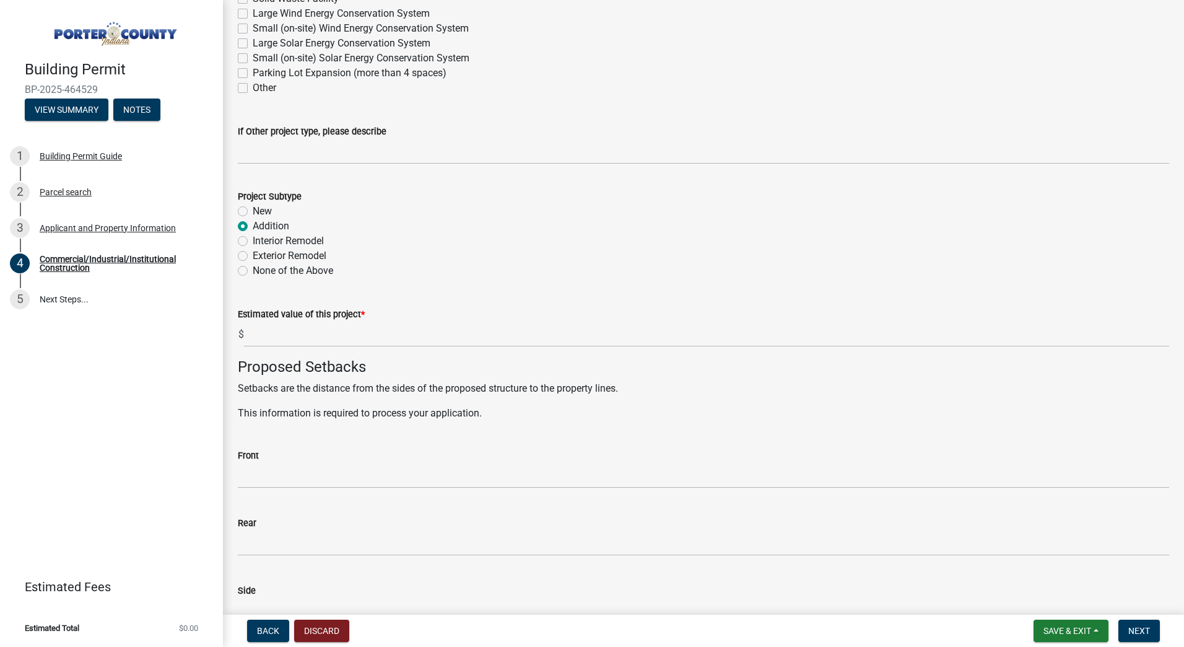
scroll to position [434, 0]
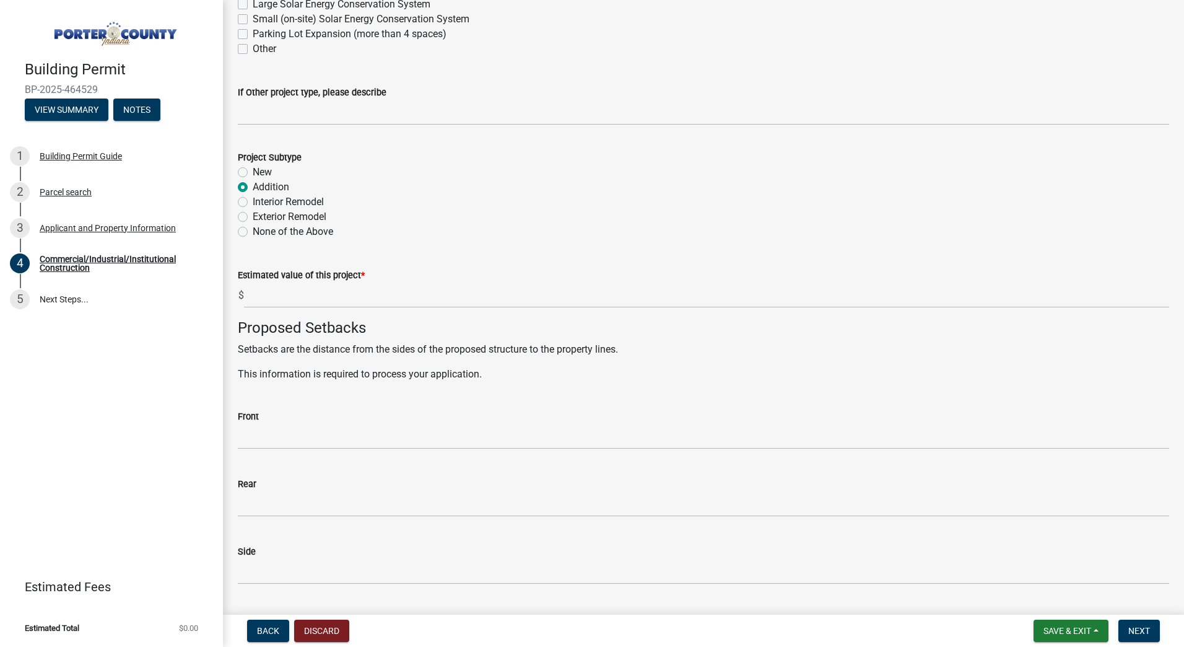
type textarea "Remodel and replace sprinklers in existing portion of school. Add sprinklers ab…"
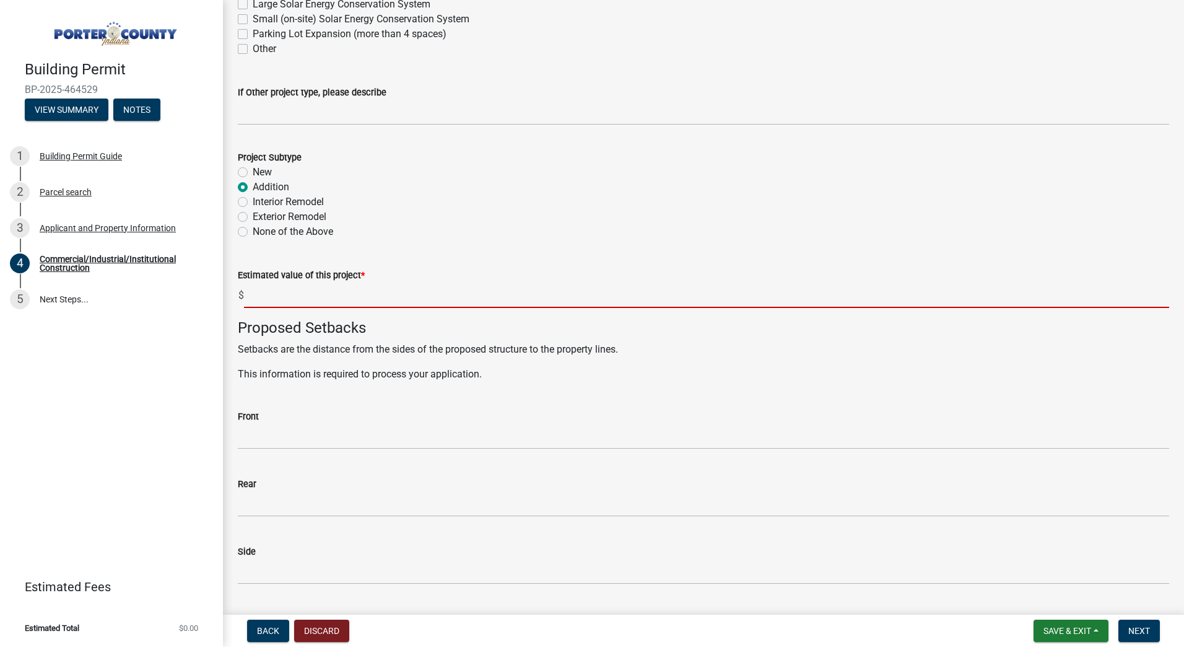
click at [325, 299] on input "text" at bounding box center [706, 294] width 925 height 25
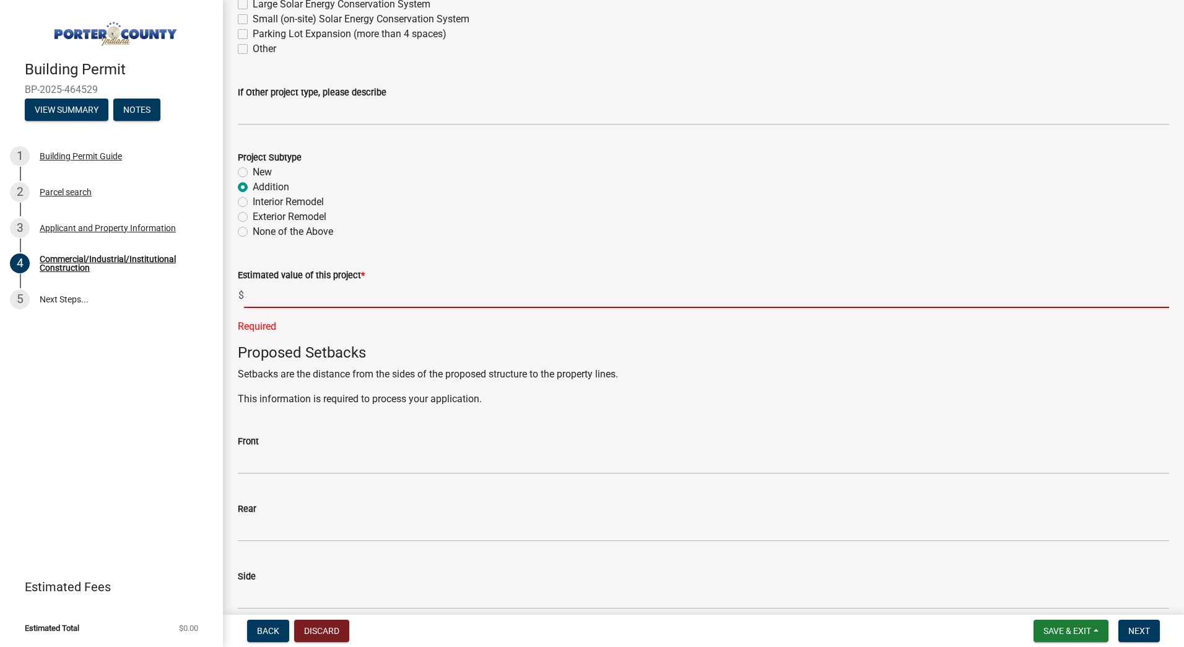
click at [261, 294] on input "text" at bounding box center [706, 294] width 925 height 25
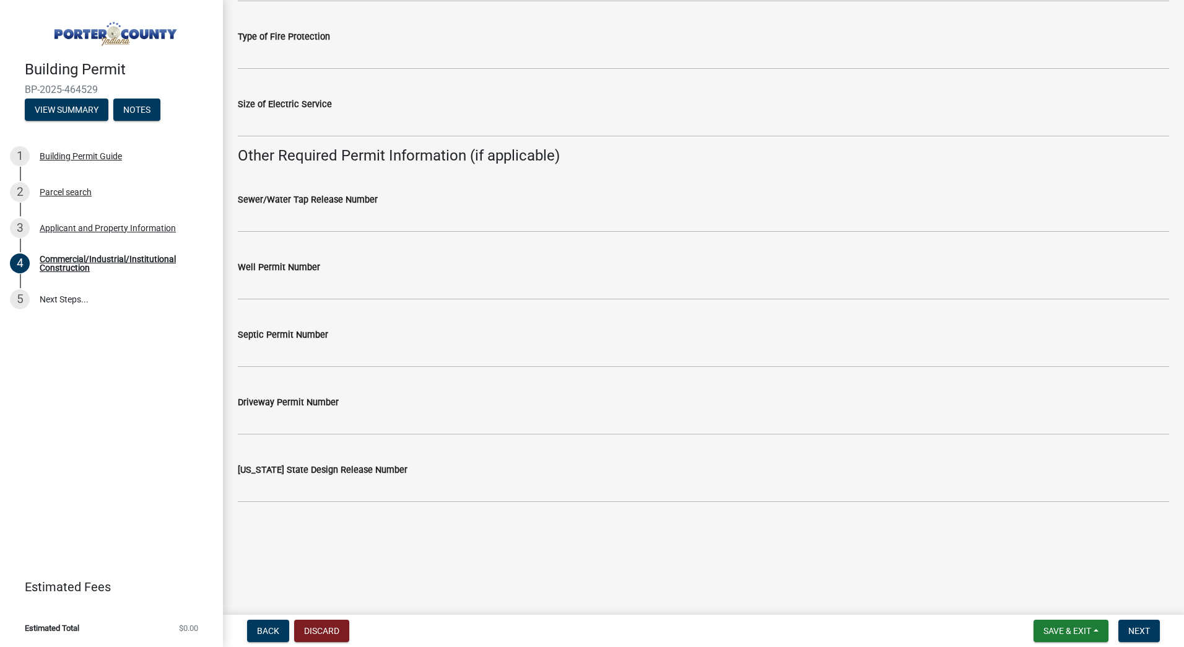
scroll to position [2244, 0]
type input "360950"
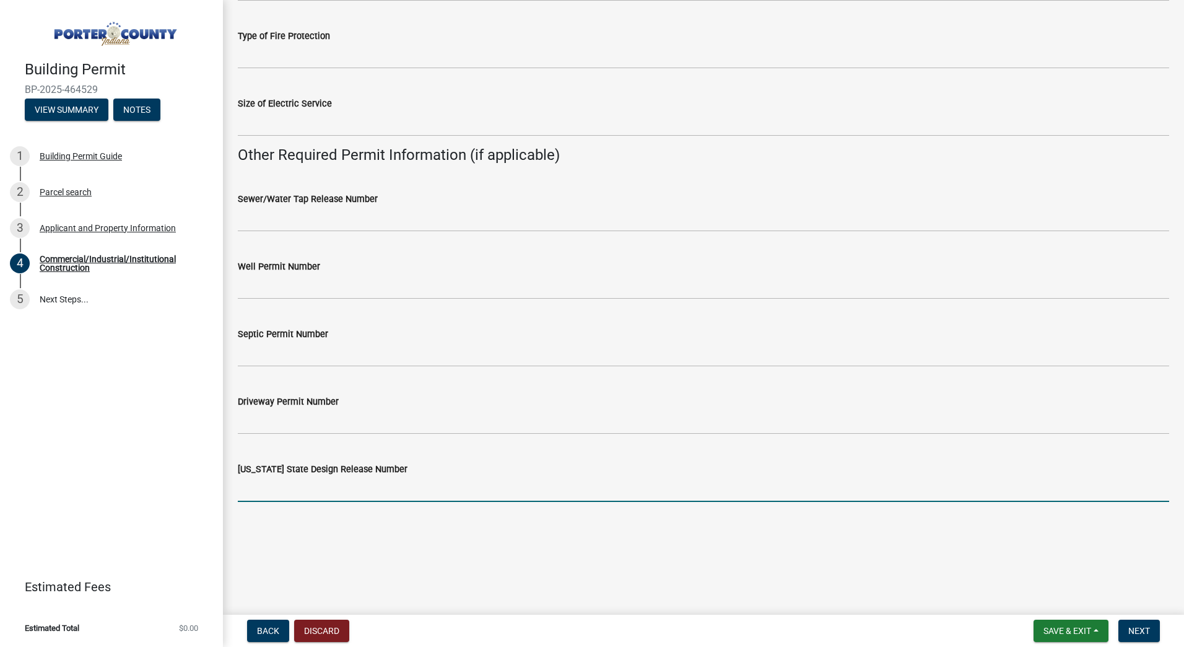
click at [306, 484] on input "[US_STATE] State Design Release Number" at bounding box center [704, 488] width 932 height 25
click at [278, 492] on input "[US_STATE] State Design Release Number" at bounding box center [704, 488] width 932 height 25
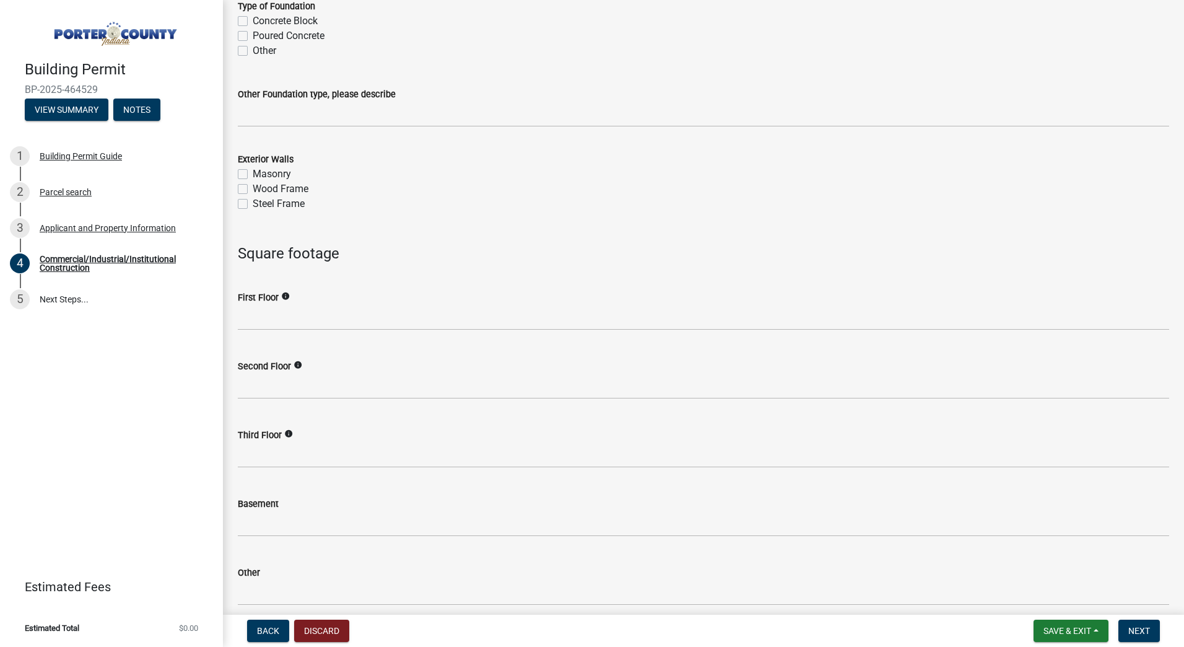
scroll to position [1487, 0]
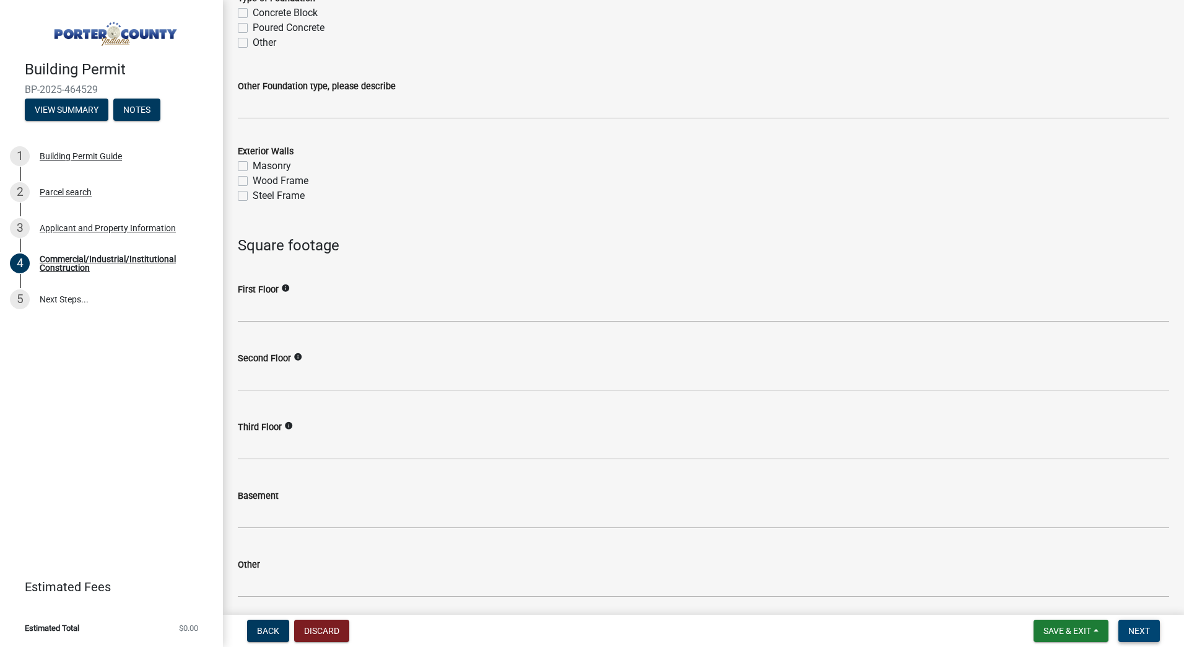
type input "452809"
click at [1143, 623] on button "Next" at bounding box center [1140, 630] width 42 height 22
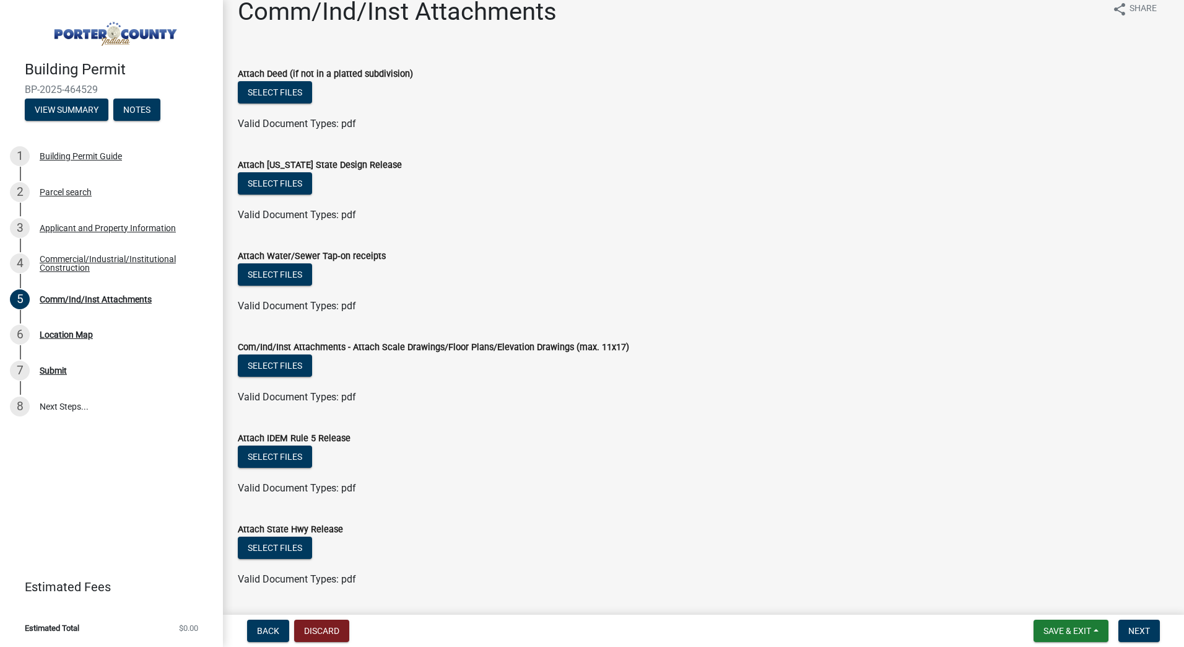
scroll to position [0, 0]
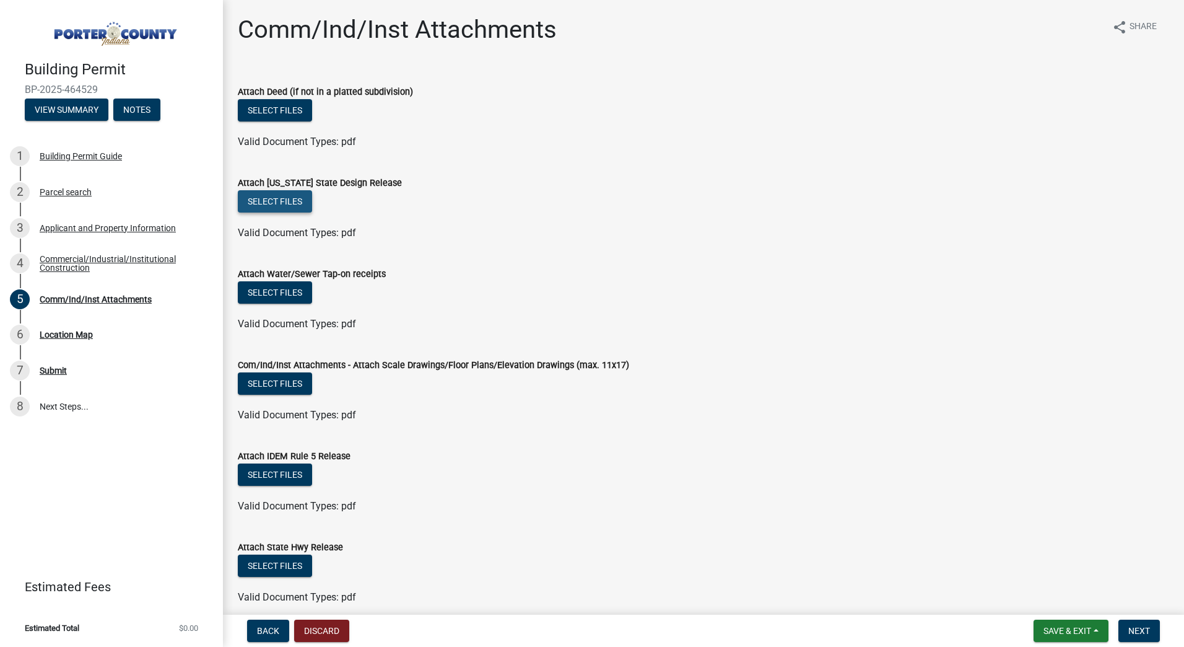
click at [286, 204] on button "Select files" at bounding box center [275, 201] width 74 height 22
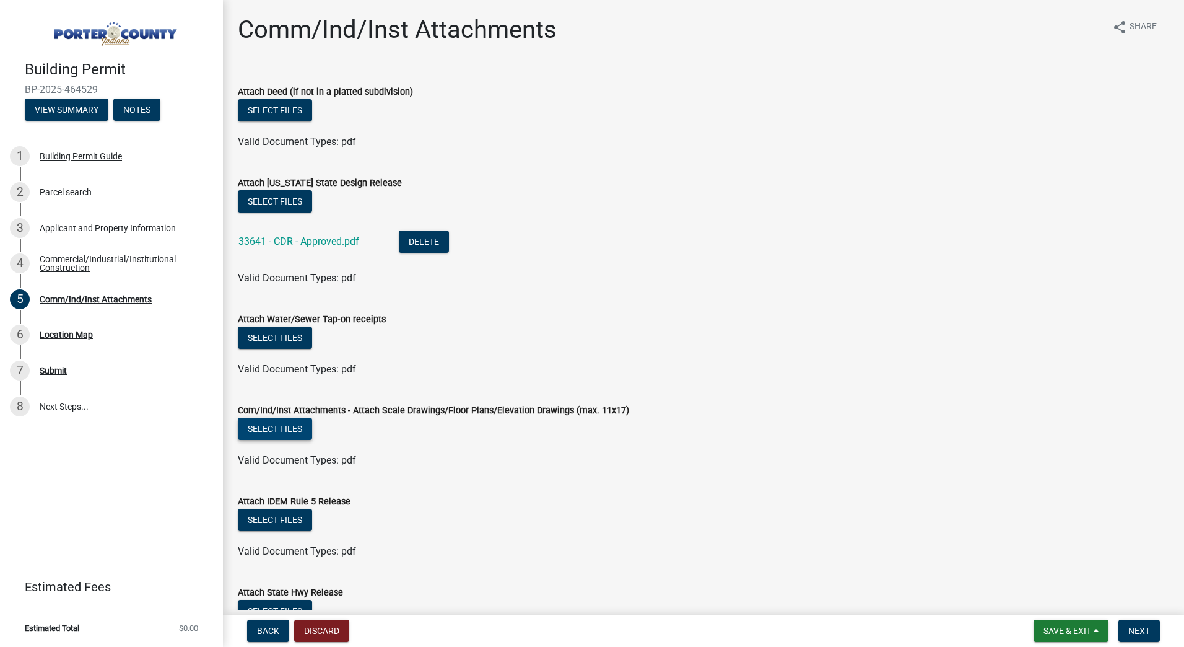
click at [292, 430] on button "Select files" at bounding box center [275, 428] width 74 height 22
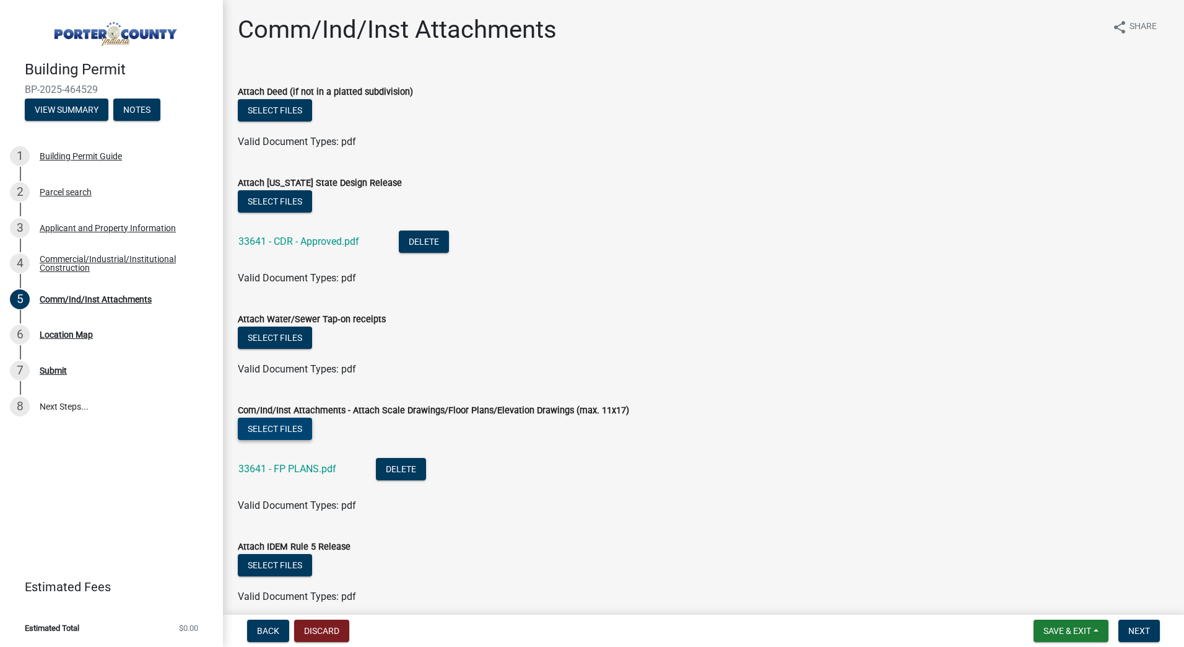
click at [293, 423] on button "Select files" at bounding box center [275, 428] width 74 height 22
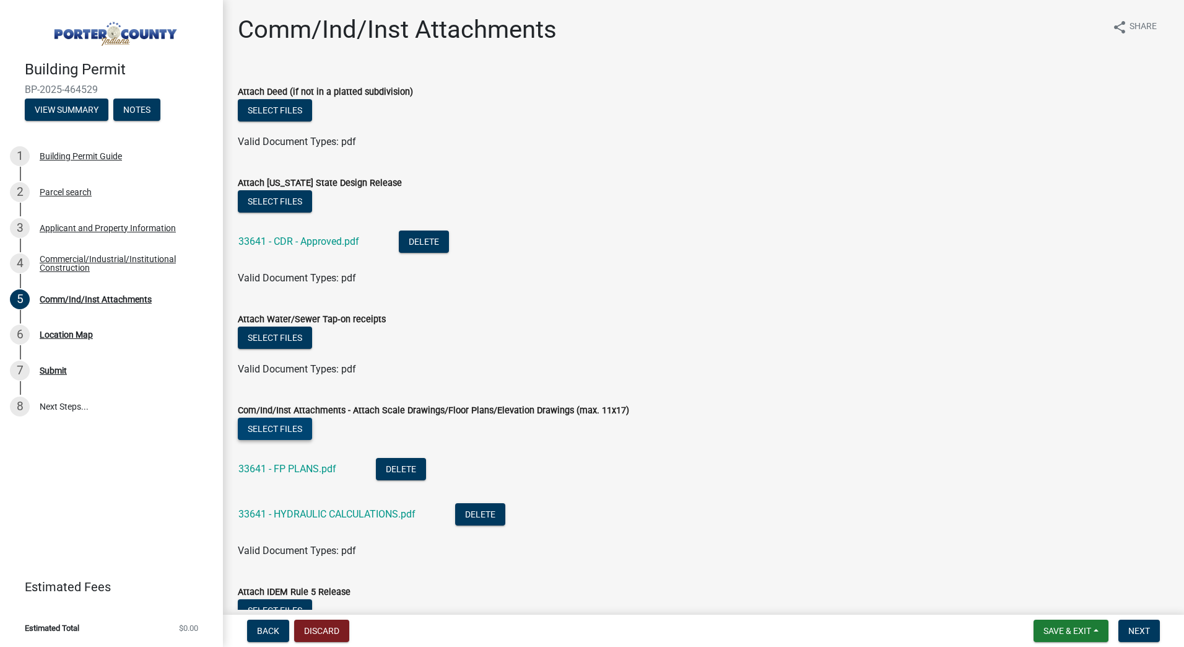
click at [281, 427] on button "Select files" at bounding box center [275, 428] width 74 height 22
click at [284, 426] on button "Select files" at bounding box center [275, 428] width 74 height 22
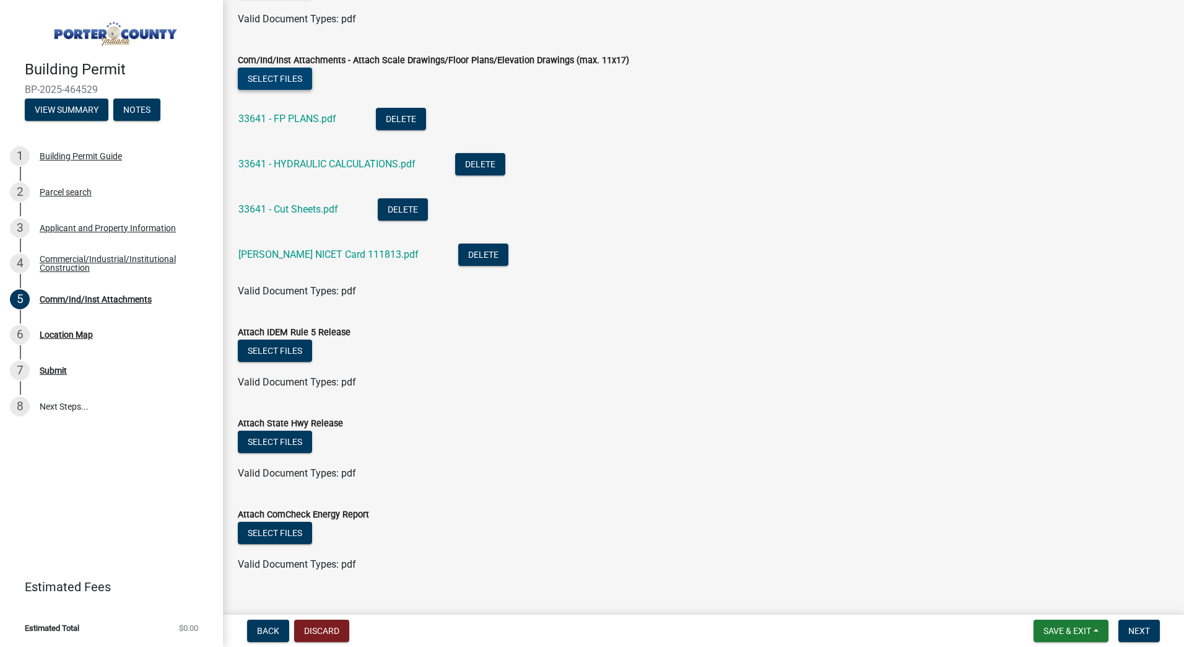
scroll to position [372, 0]
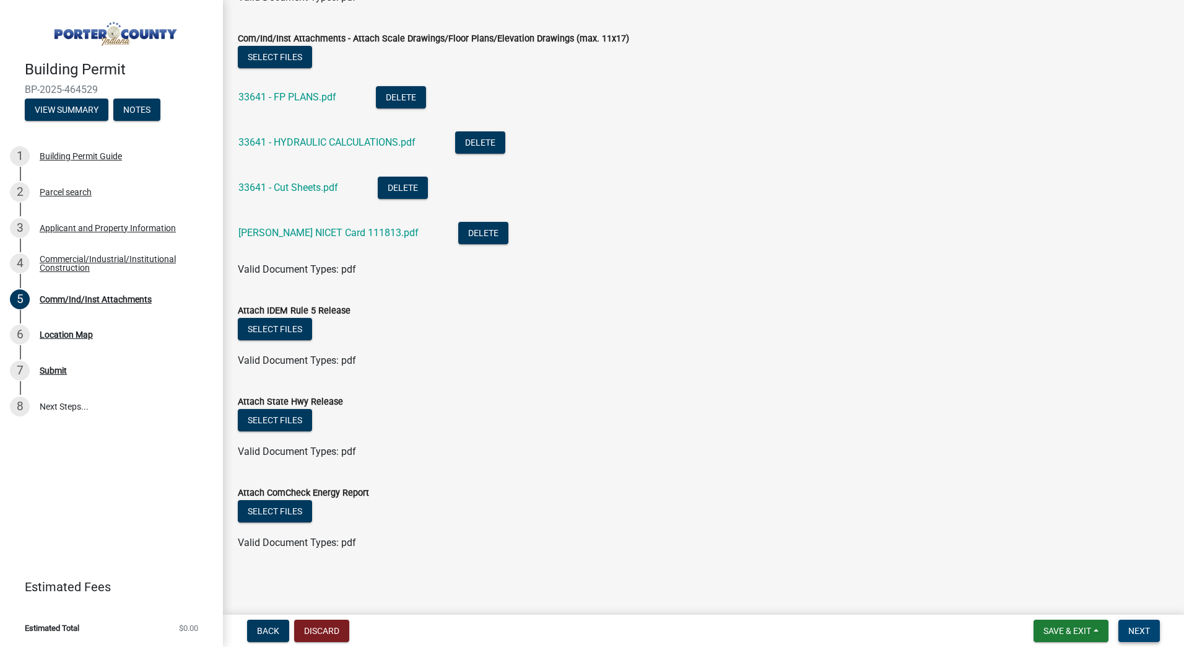
click at [1137, 628] on span "Next" at bounding box center [1140, 631] width 22 height 10
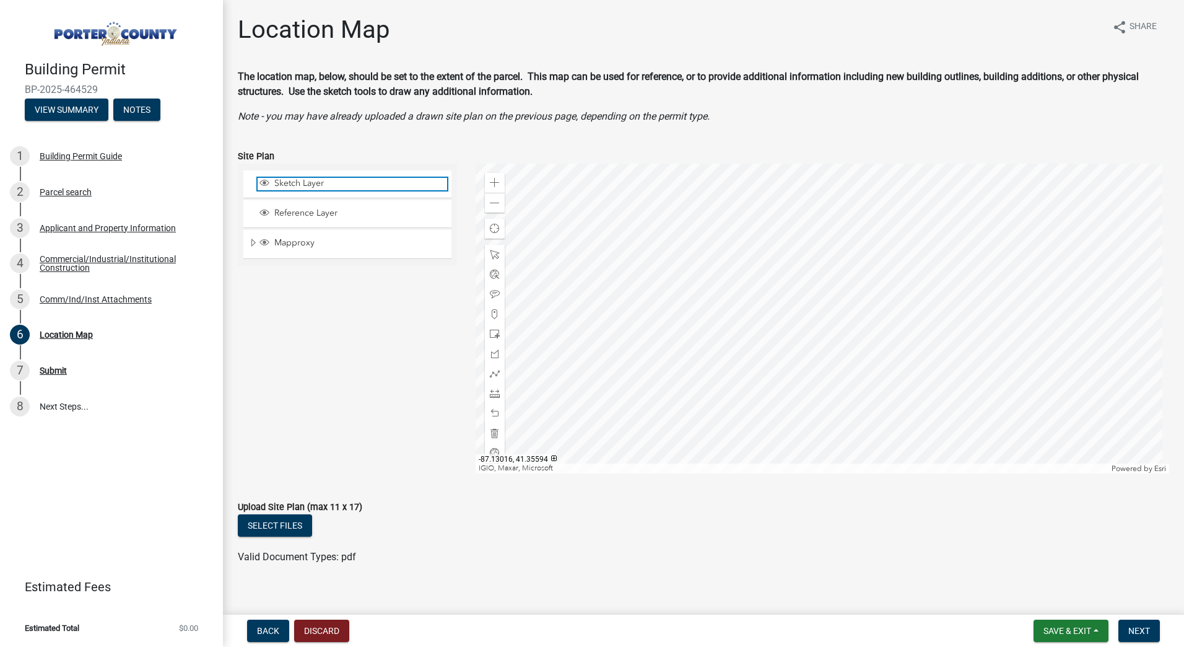
click at [299, 184] on span "Sketch Layer" at bounding box center [359, 183] width 176 height 11
click at [746, 244] on div at bounding box center [823, 319] width 694 height 310
click at [300, 181] on span "Sketch Layer" at bounding box center [359, 183] width 176 height 11
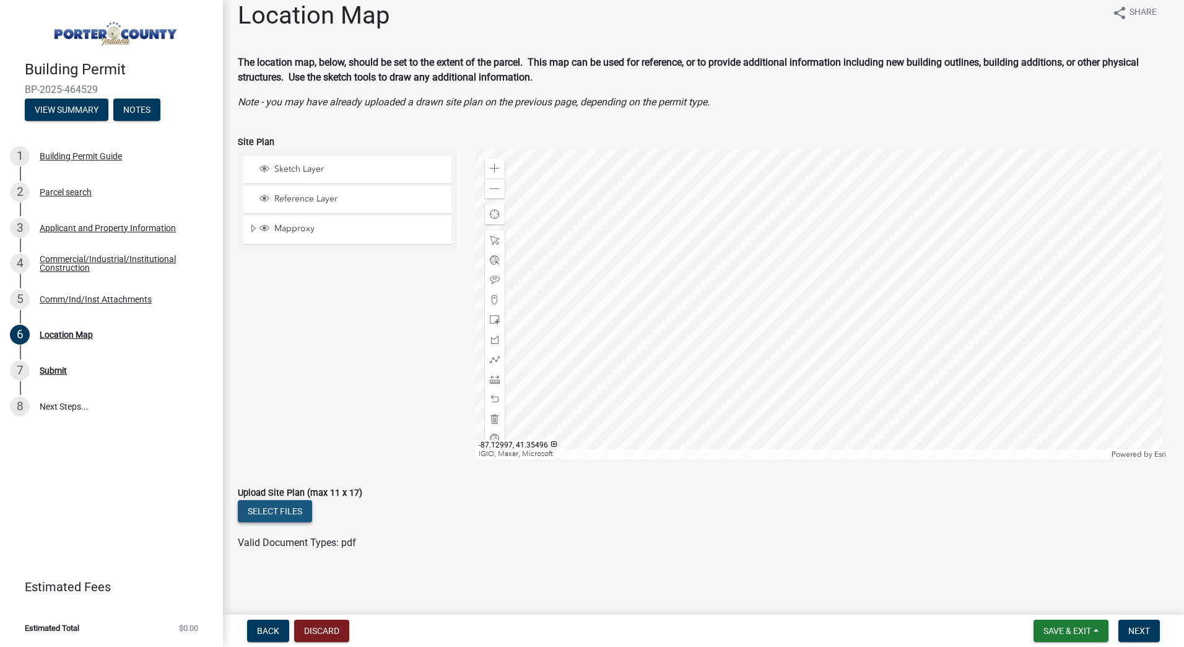
click at [289, 517] on button "Select files" at bounding box center [275, 511] width 74 height 22
click at [1145, 628] on span "Next" at bounding box center [1140, 631] width 22 height 10
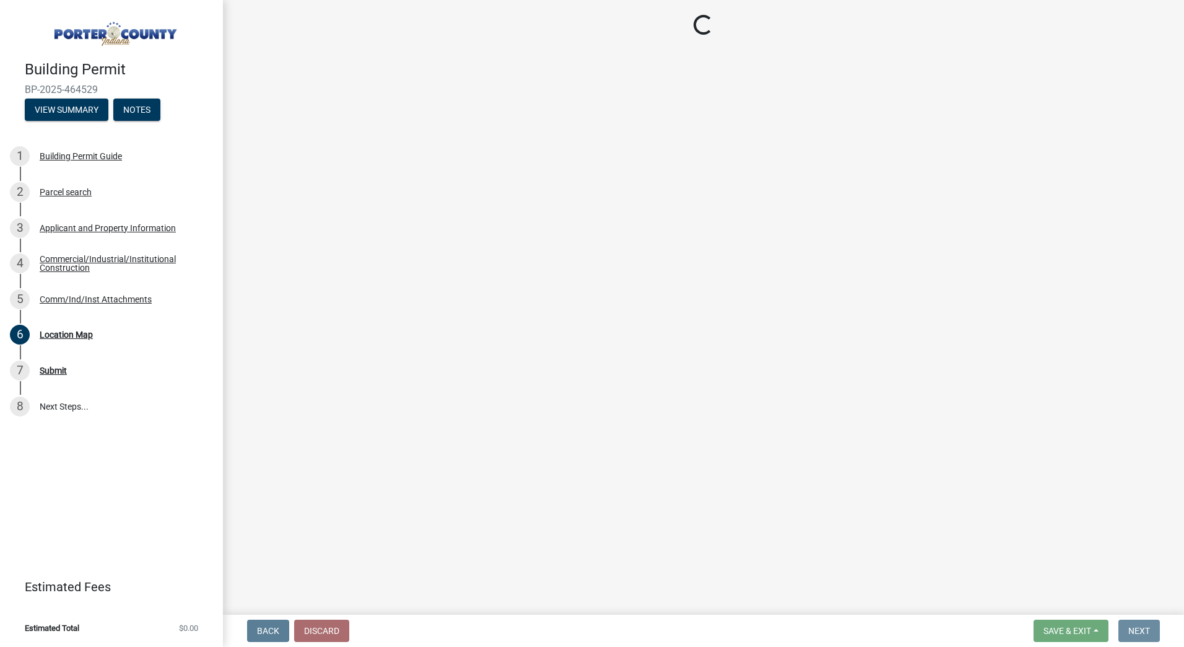
scroll to position [0, 0]
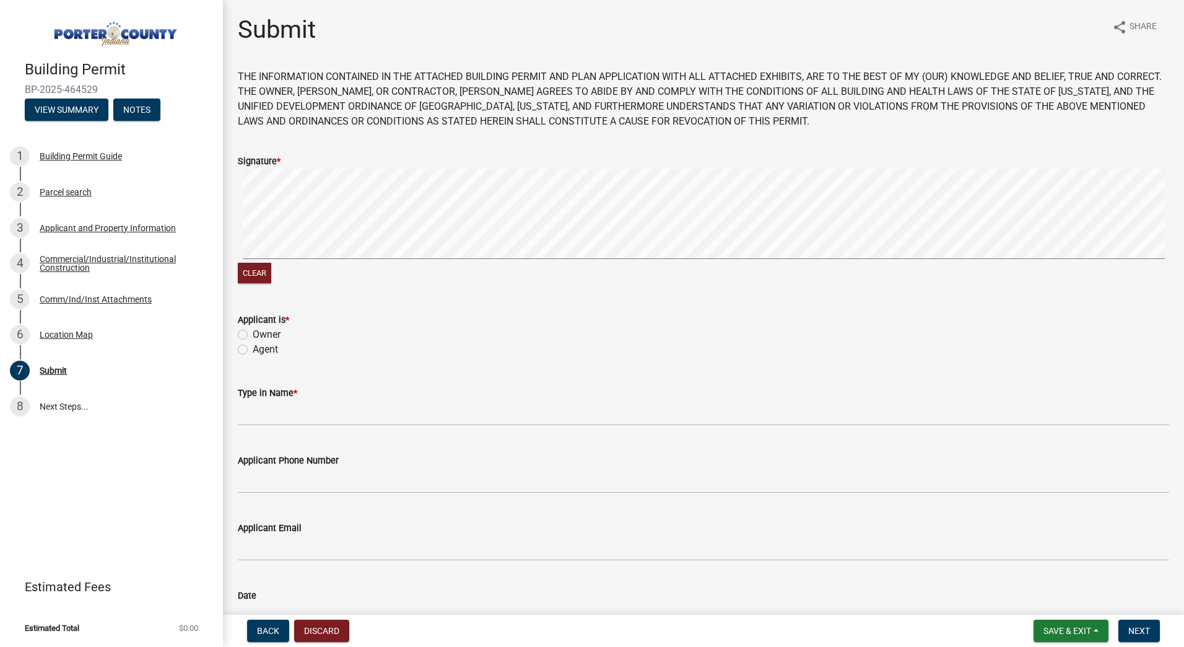
click at [253, 349] on label "Agent" at bounding box center [265, 349] width 25 height 15
click at [253, 349] on input "Agent" at bounding box center [257, 346] width 8 height 8
radio input "true"
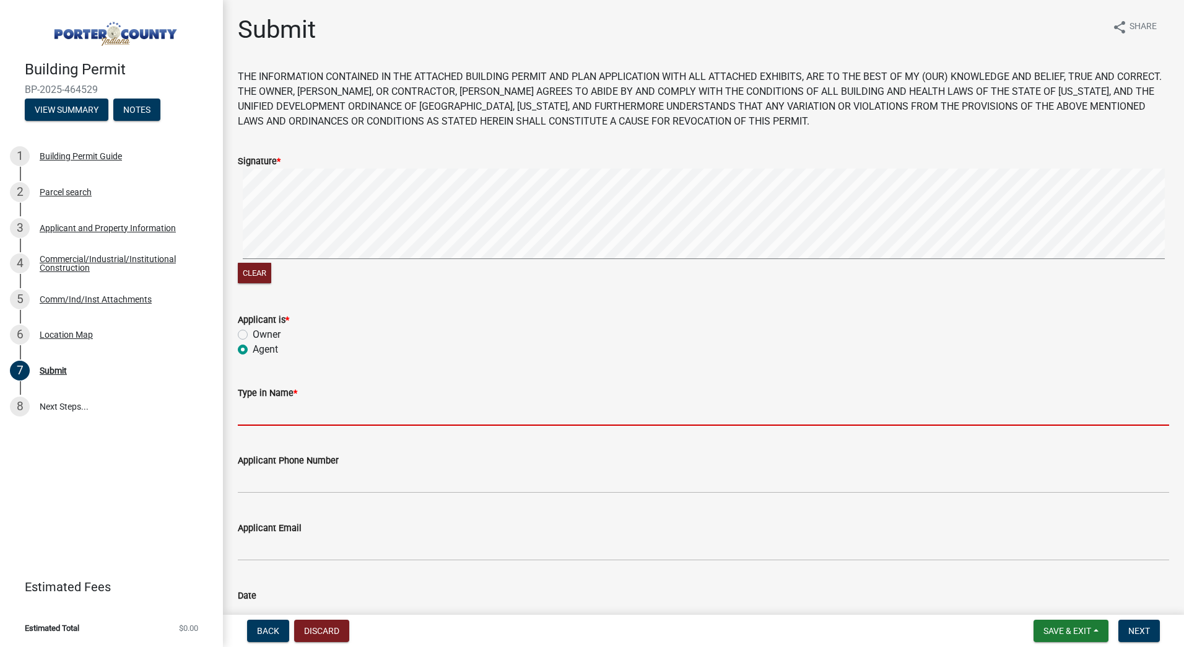
click at [284, 418] on input "Type in Name *" at bounding box center [704, 412] width 932 height 25
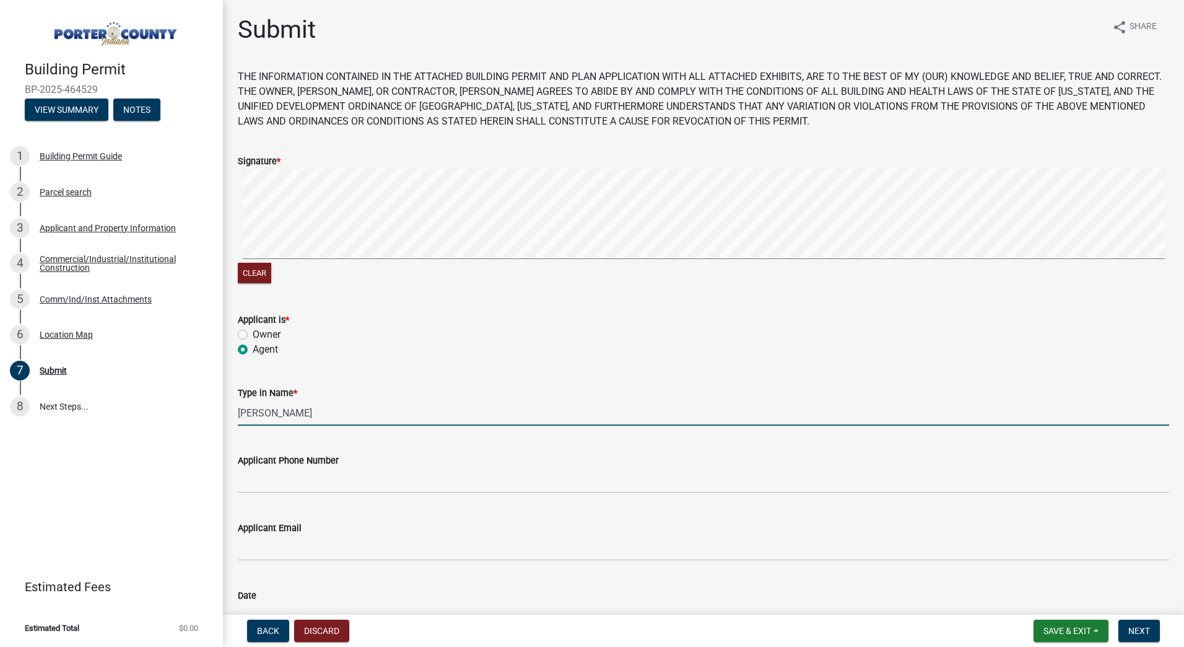
type input "[PERSON_NAME]"
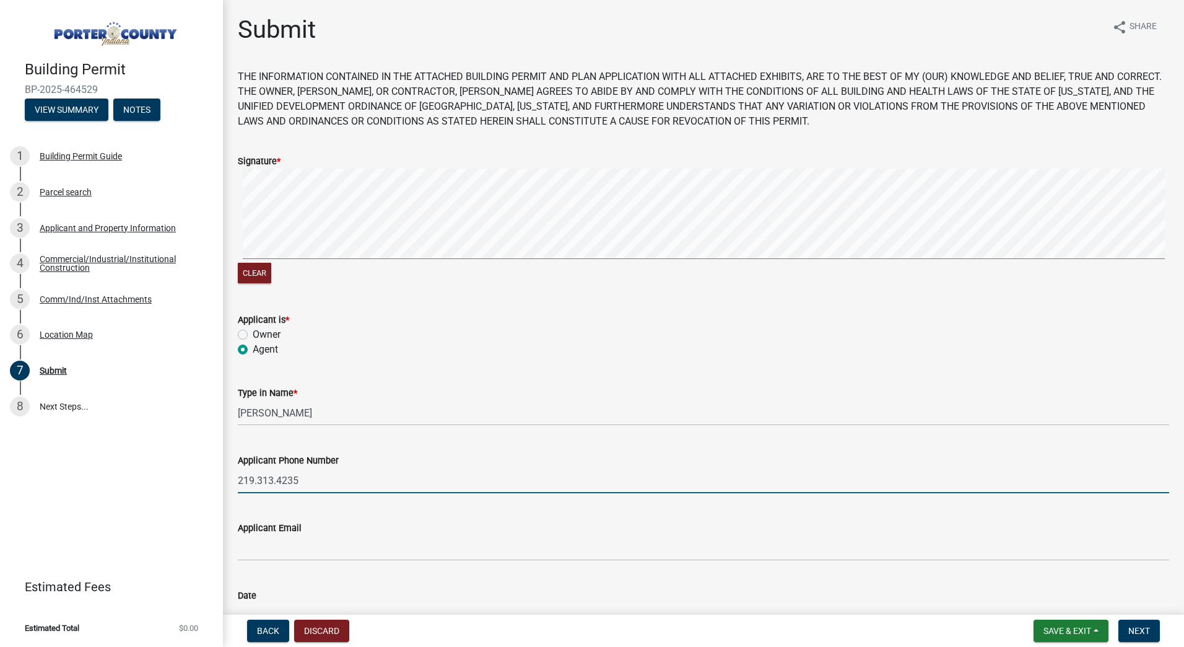
type input "219.313.4235"
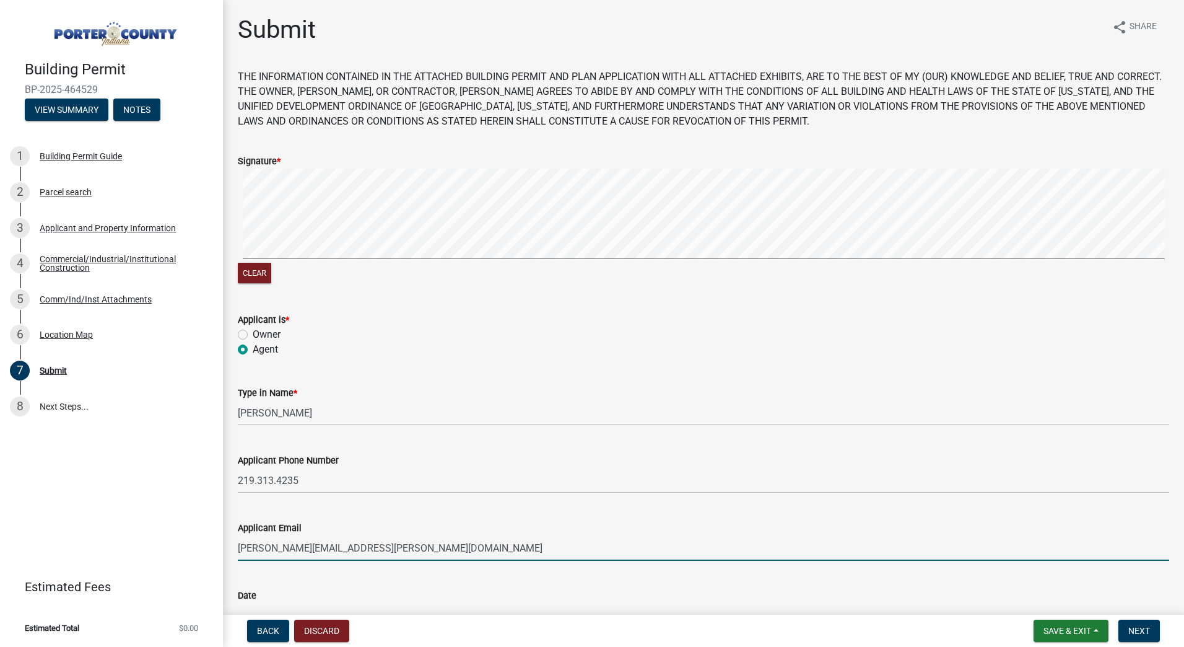
type input "[PERSON_NAME][EMAIL_ADDRESS][PERSON_NAME][DOMAIN_NAME]"
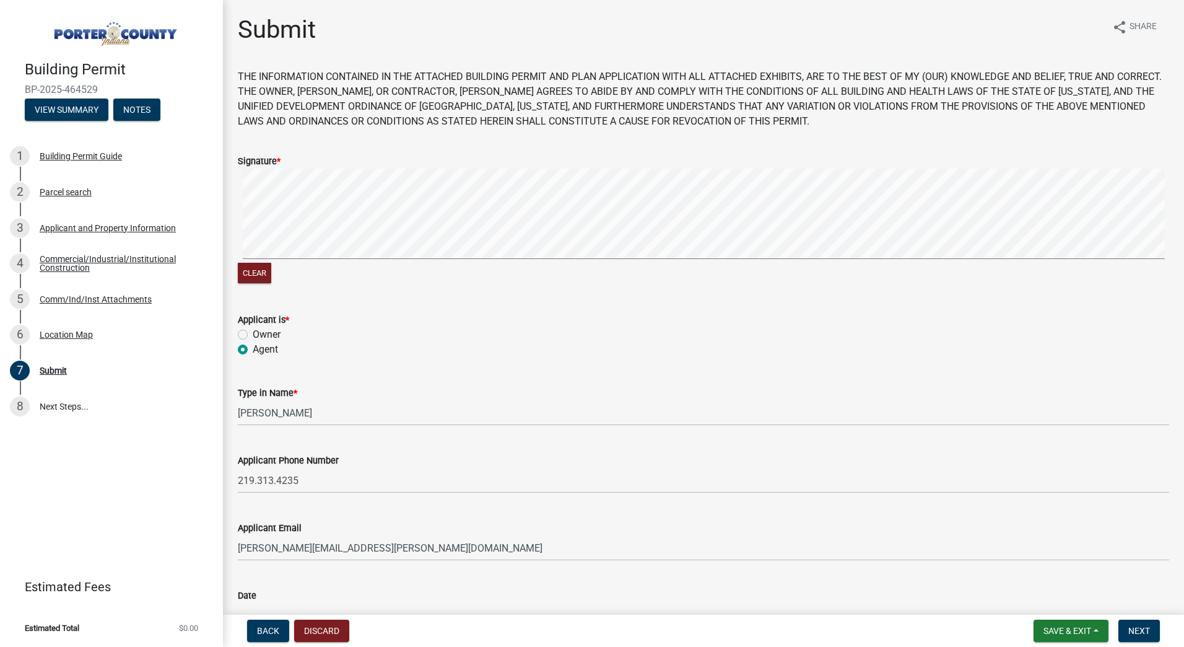
click at [139, 486] on div "Building Permit BP-2025-464529 View Summary Notes 1 Building Permit Guide 2 Par…" at bounding box center [111, 323] width 223 height 647
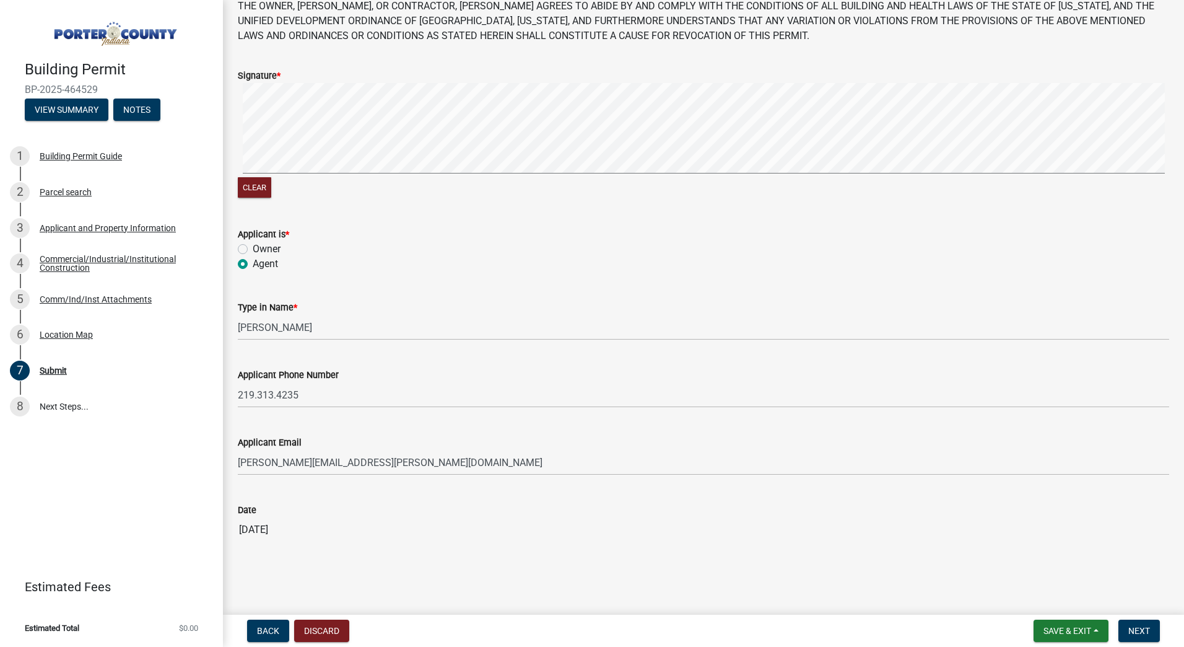
scroll to position [86, 0]
click at [1149, 626] on span "Next" at bounding box center [1140, 631] width 22 height 10
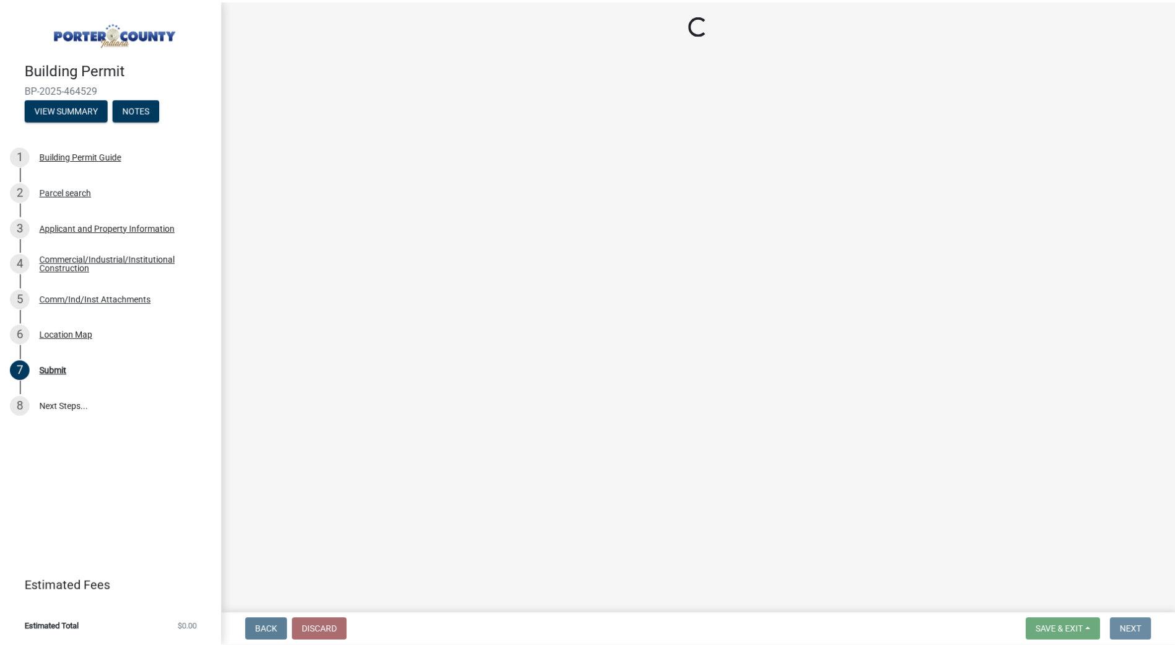
scroll to position [0, 0]
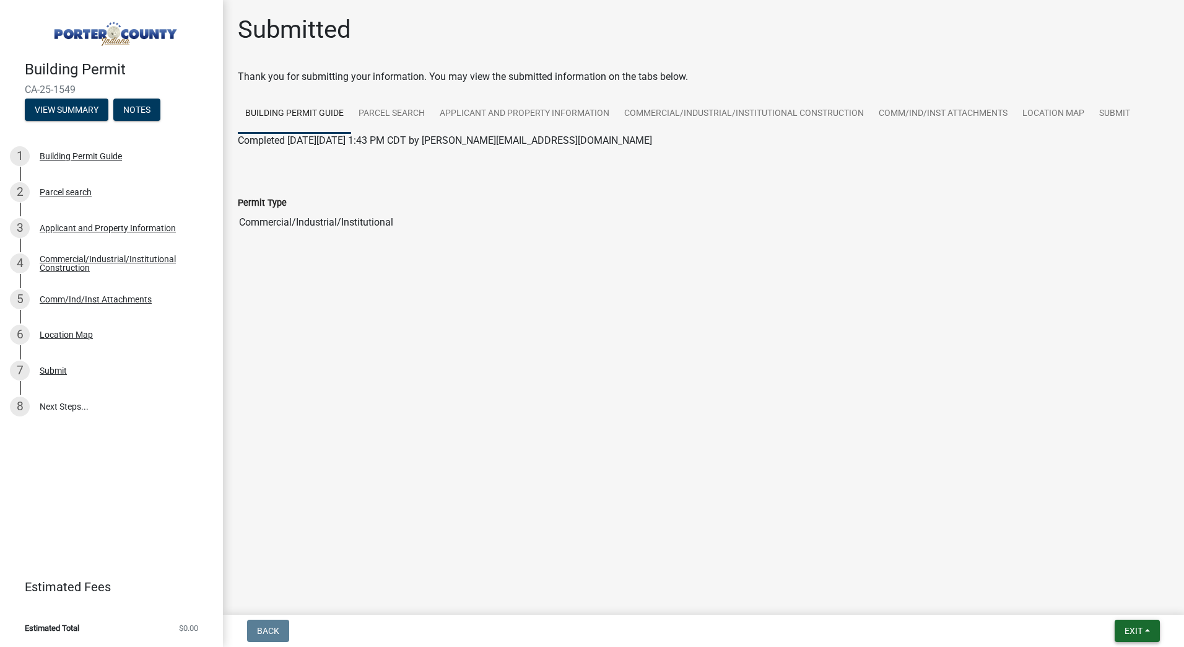
click at [1142, 626] on span "Exit" at bounding box center [1134, 631] width 18 height 10
click at [1109, 598] on button "Save & Exit" at bounding box center [1110, 598] width 99 height 30
